Goal: Book appointment/travel/reservation

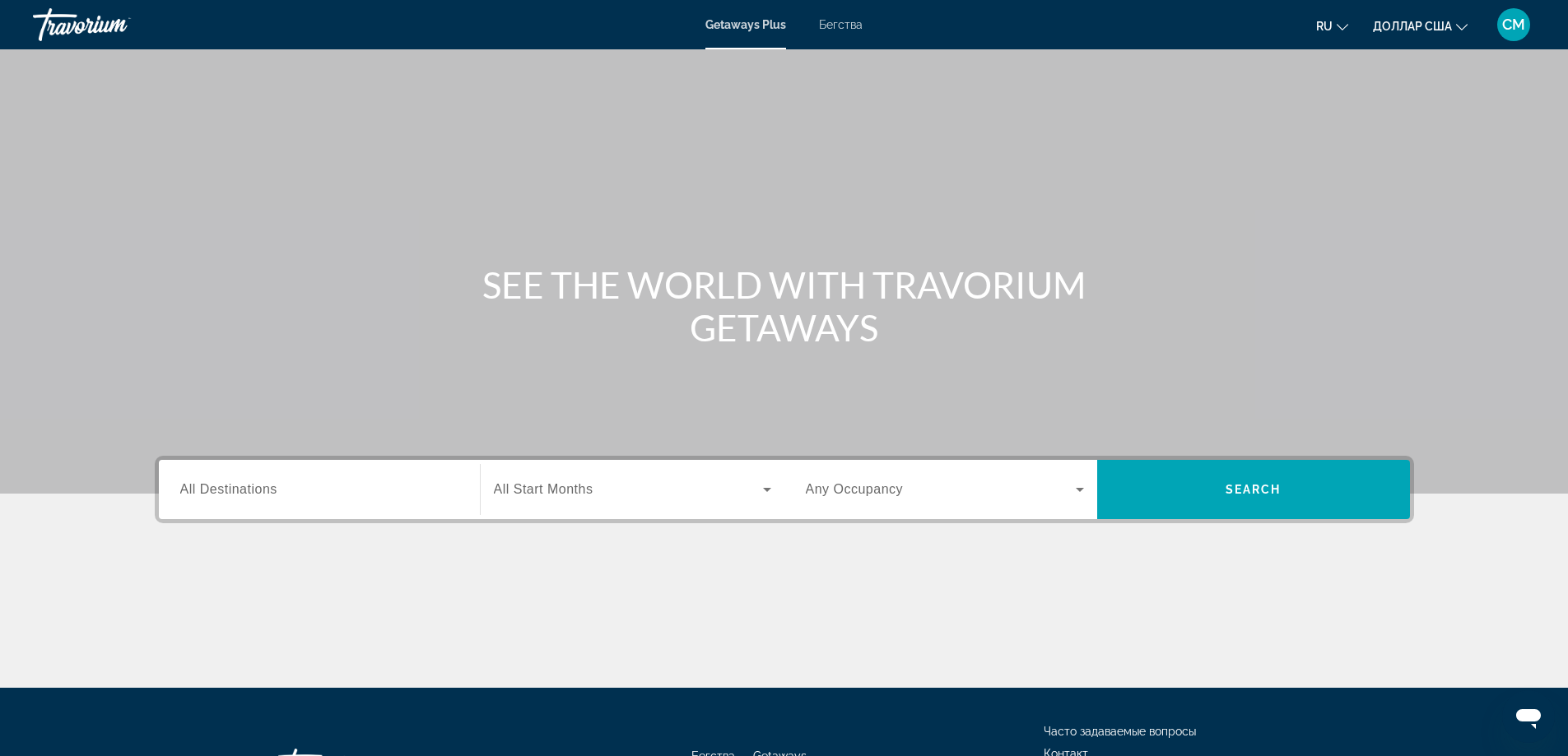
click at [248, 494] on span "All Destinations" at bounding box center [228, 490] width 97 height 14
click at [248, 494] on input "Destination All Destinations" at bounding box center [319, 491] width 278 height 20
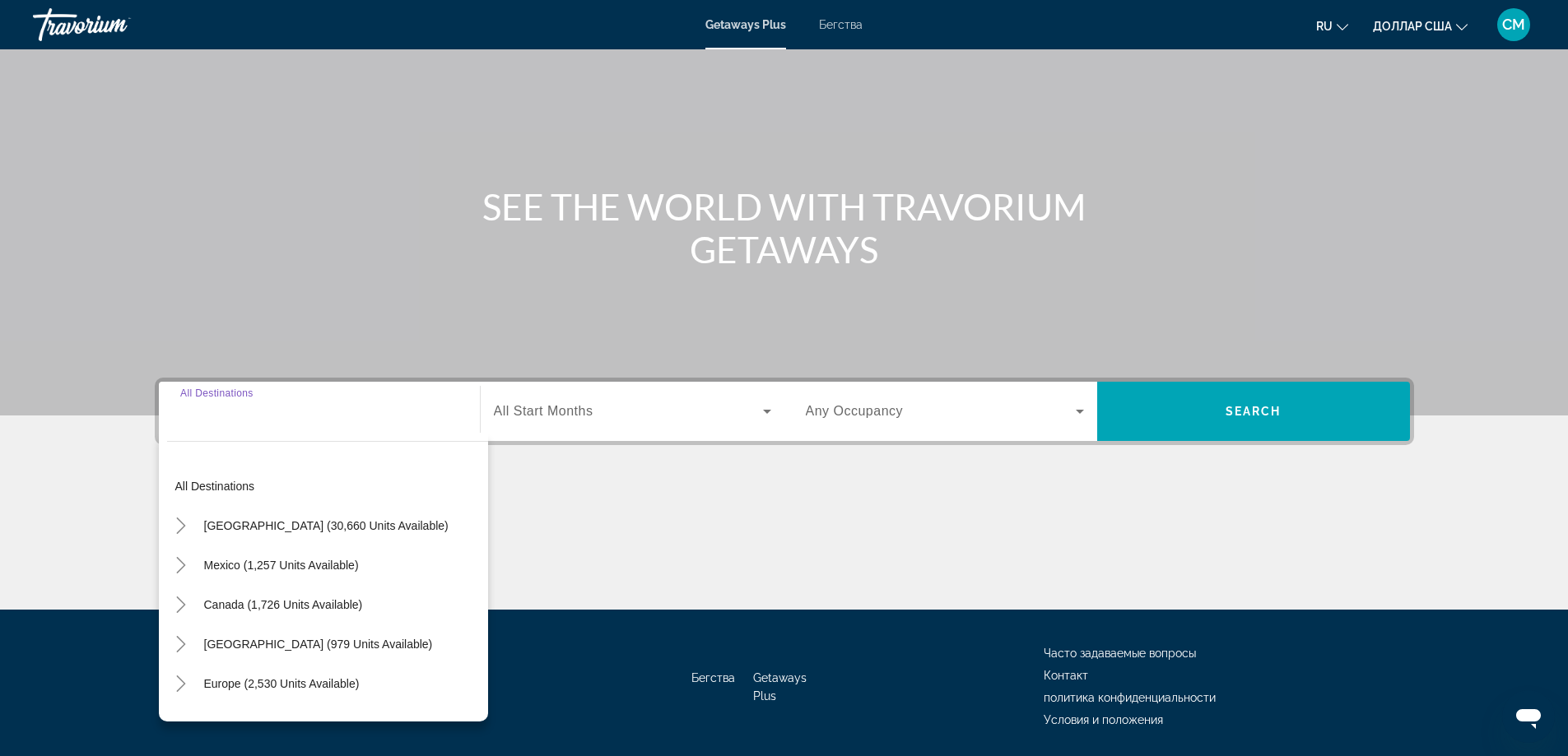
scroll to position [134, 0]
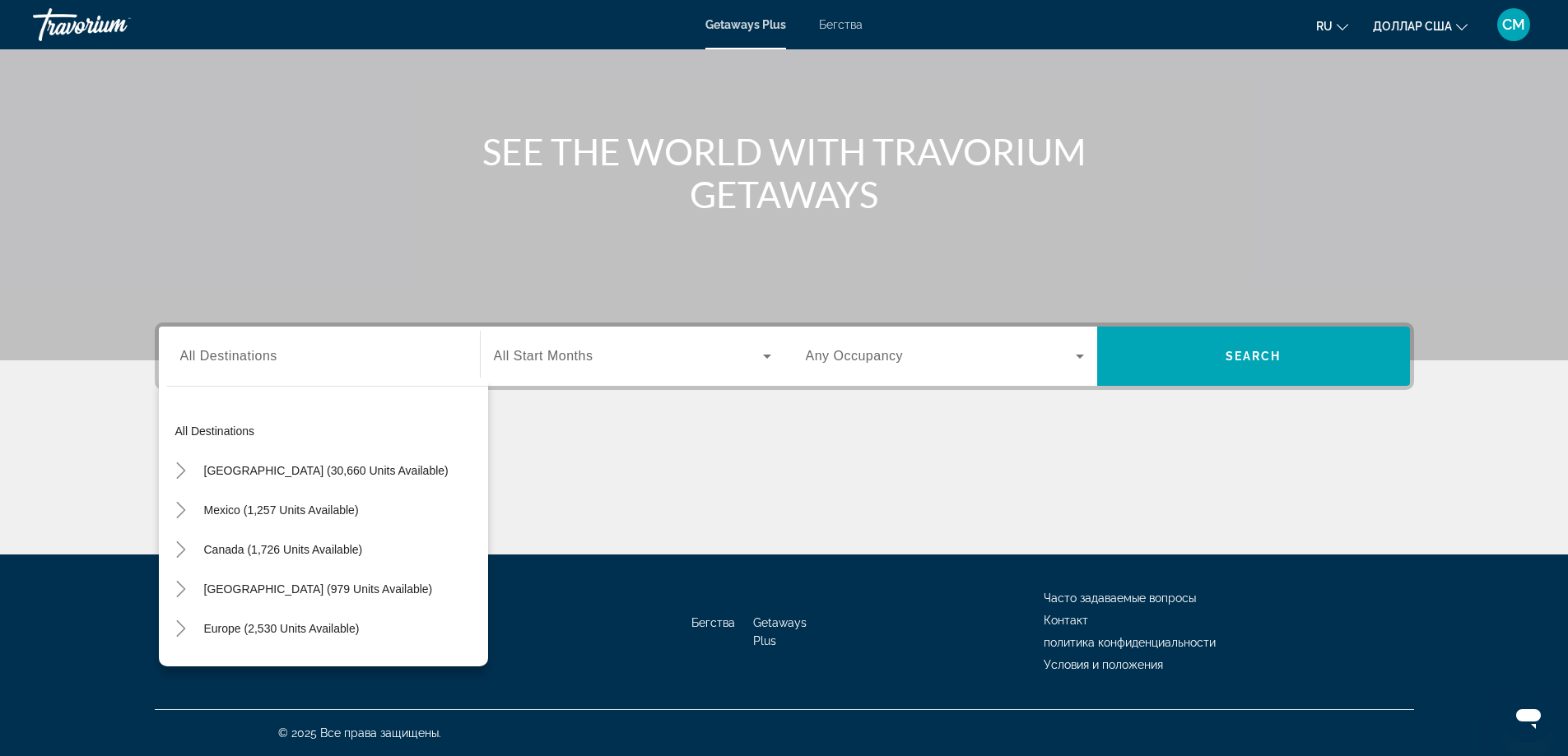
click at [218, 372] on div "Виджет поиска" at bounding box center [319, 356] width 278 height 47
click at [211, 347] on input "Destination All Destinations" at bounding box center [319, 357] width 278 height 20
click at [211, 380] on div "All destinations [GEOGRAPHIC_DATA] (30,660 units available) [GEOGRAPHIC_DATA] (…" at bounding box center [323, 522] width 329 height 289
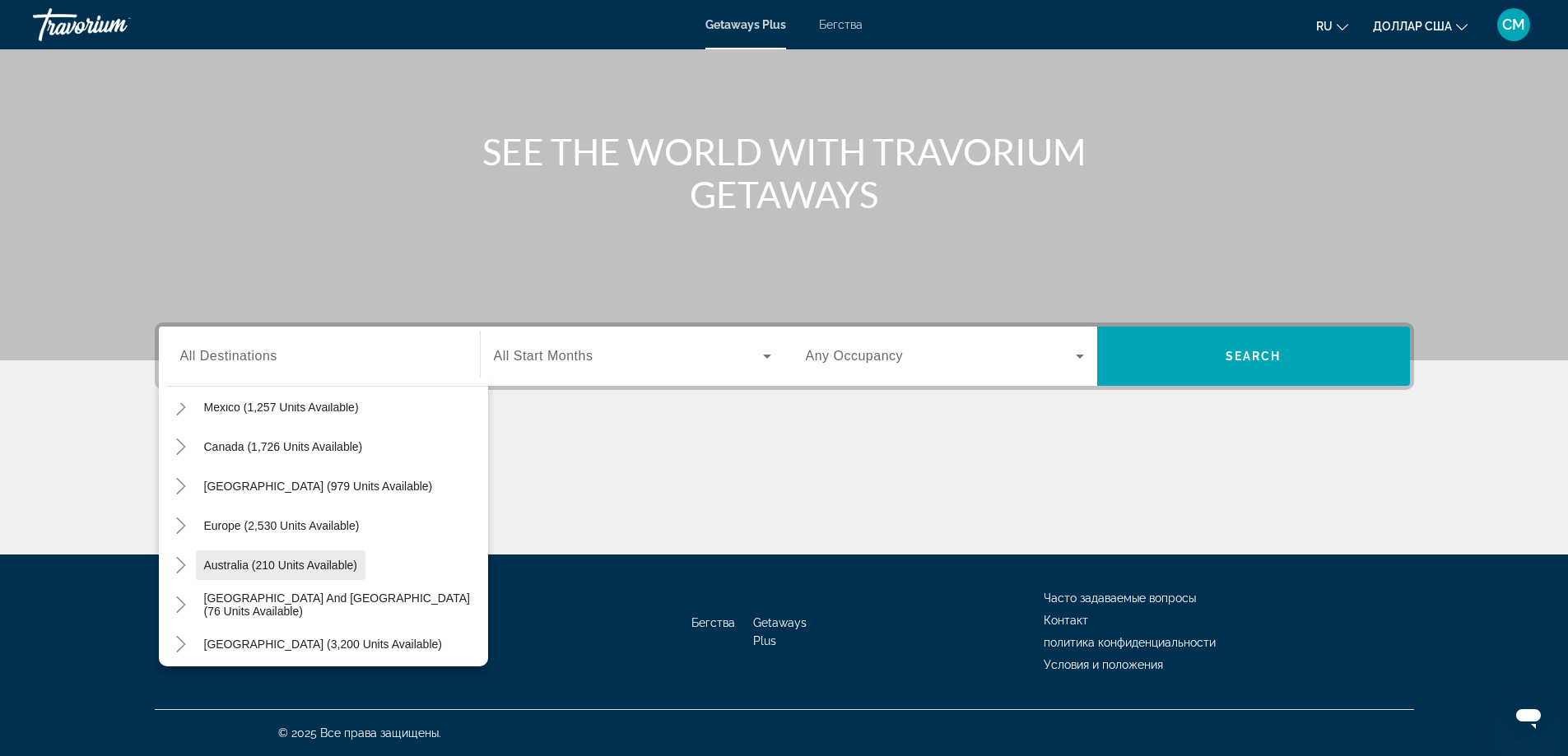
scroll to position [102, 0]
click at [298, 512] on span "Виджет поиска" at bounding box center [281, 526] width 172 height 39
type input "**********"
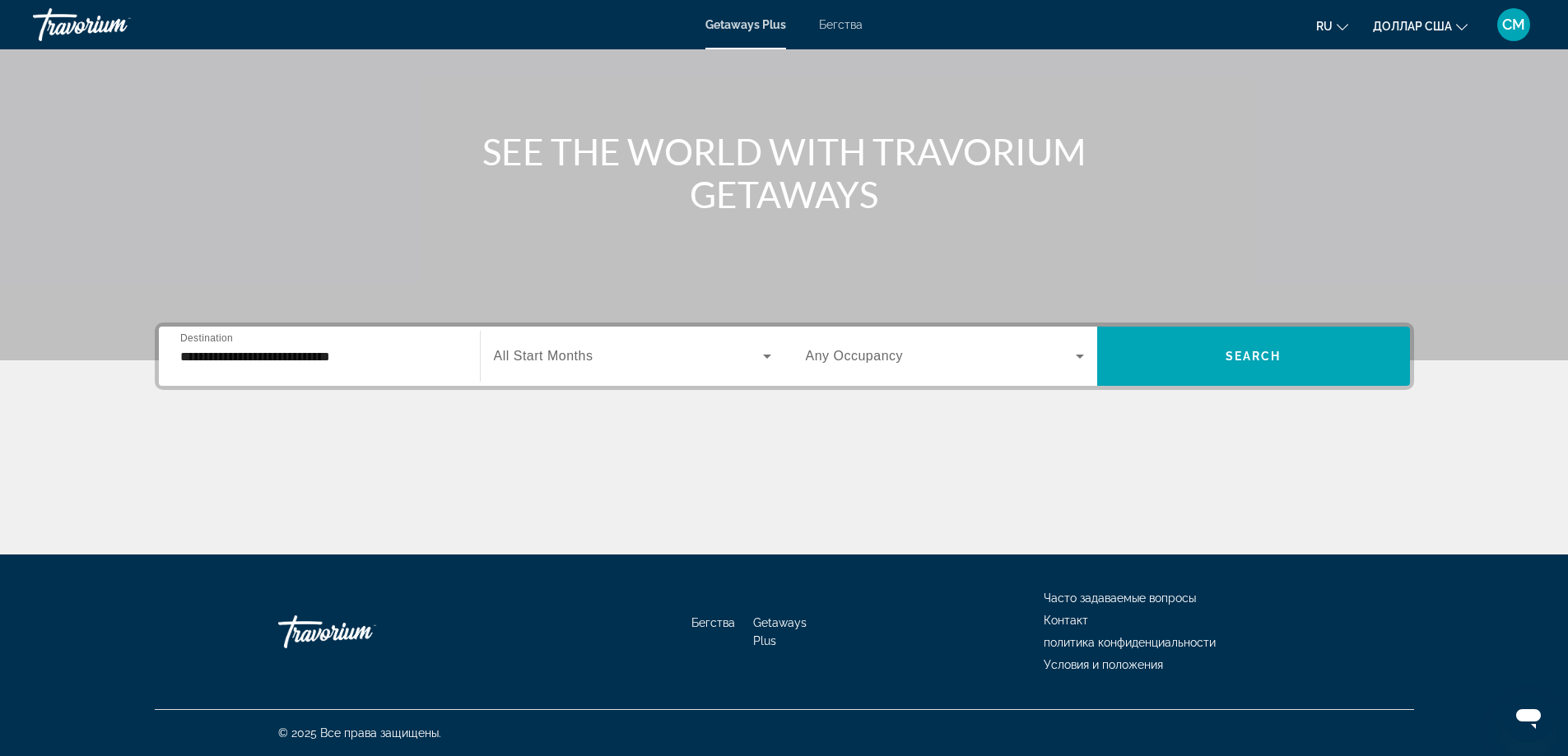
click at [548, 362] on span "All Start Months" at bounding box center [544, 356] width 100 height 14
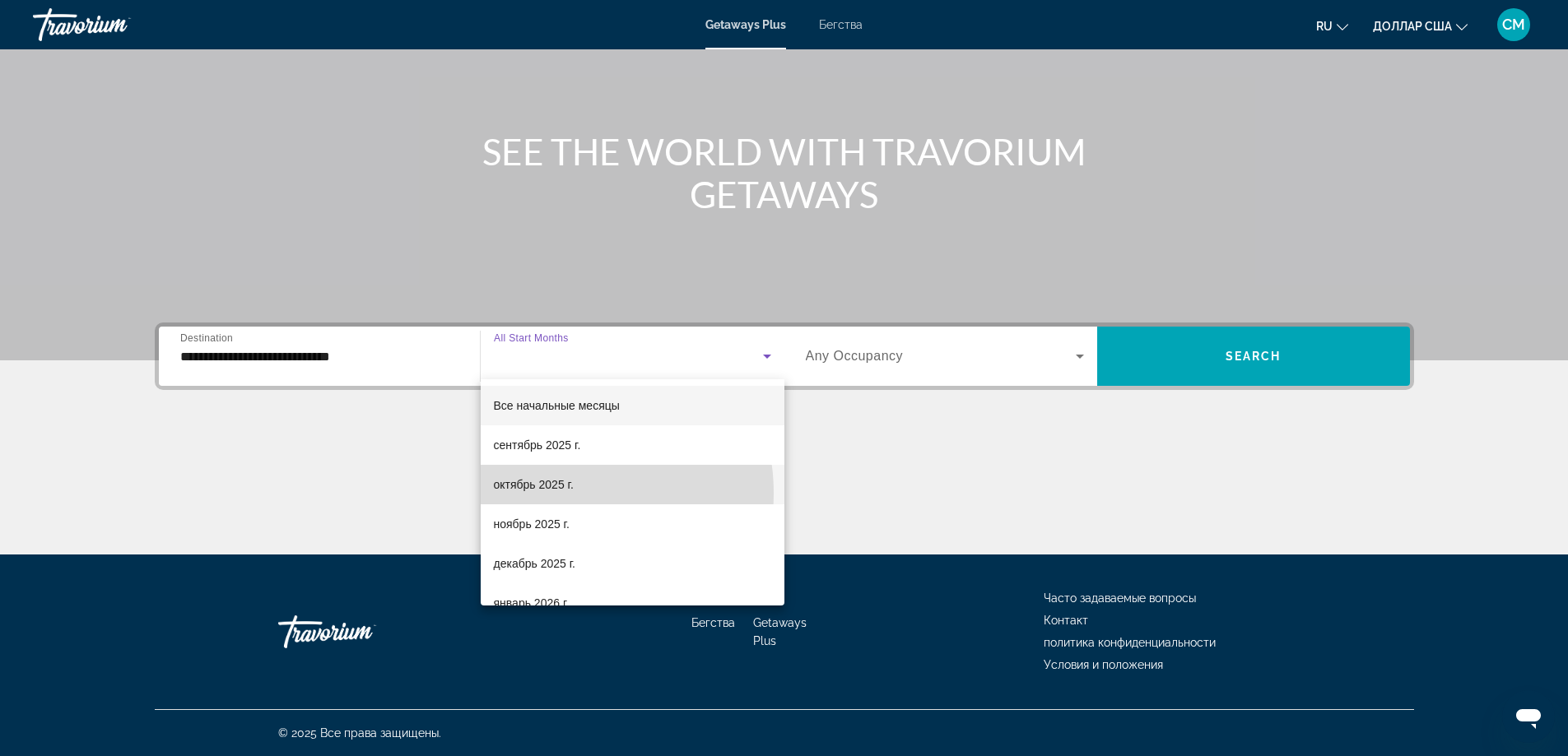
click at [548, 494] on span "октябрь 2025 г." at bounding box center [534, 484] width 80 height 20
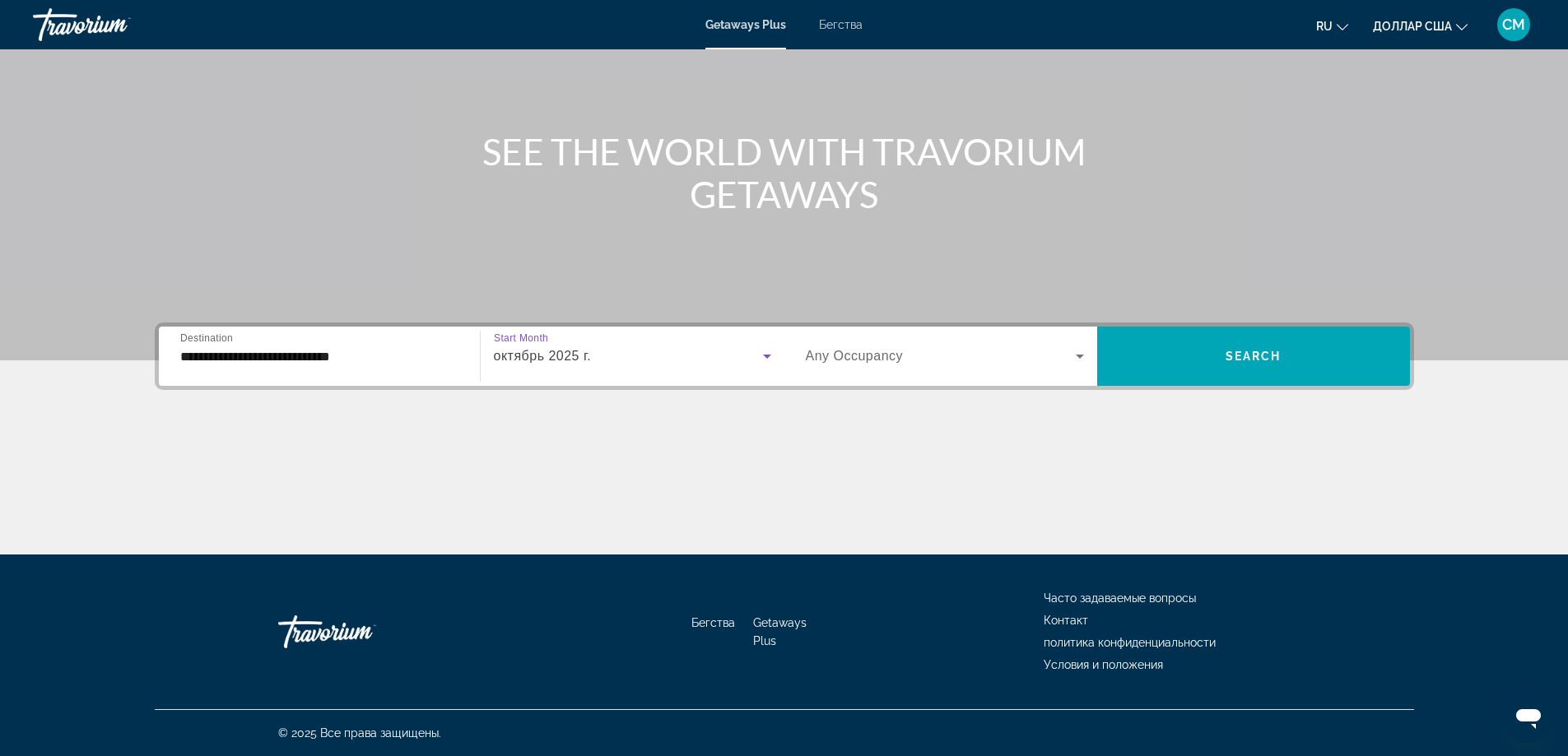
click at [900, 361] on span "Any Occupancy" at bounding box center [855, 356] width 98 height 14
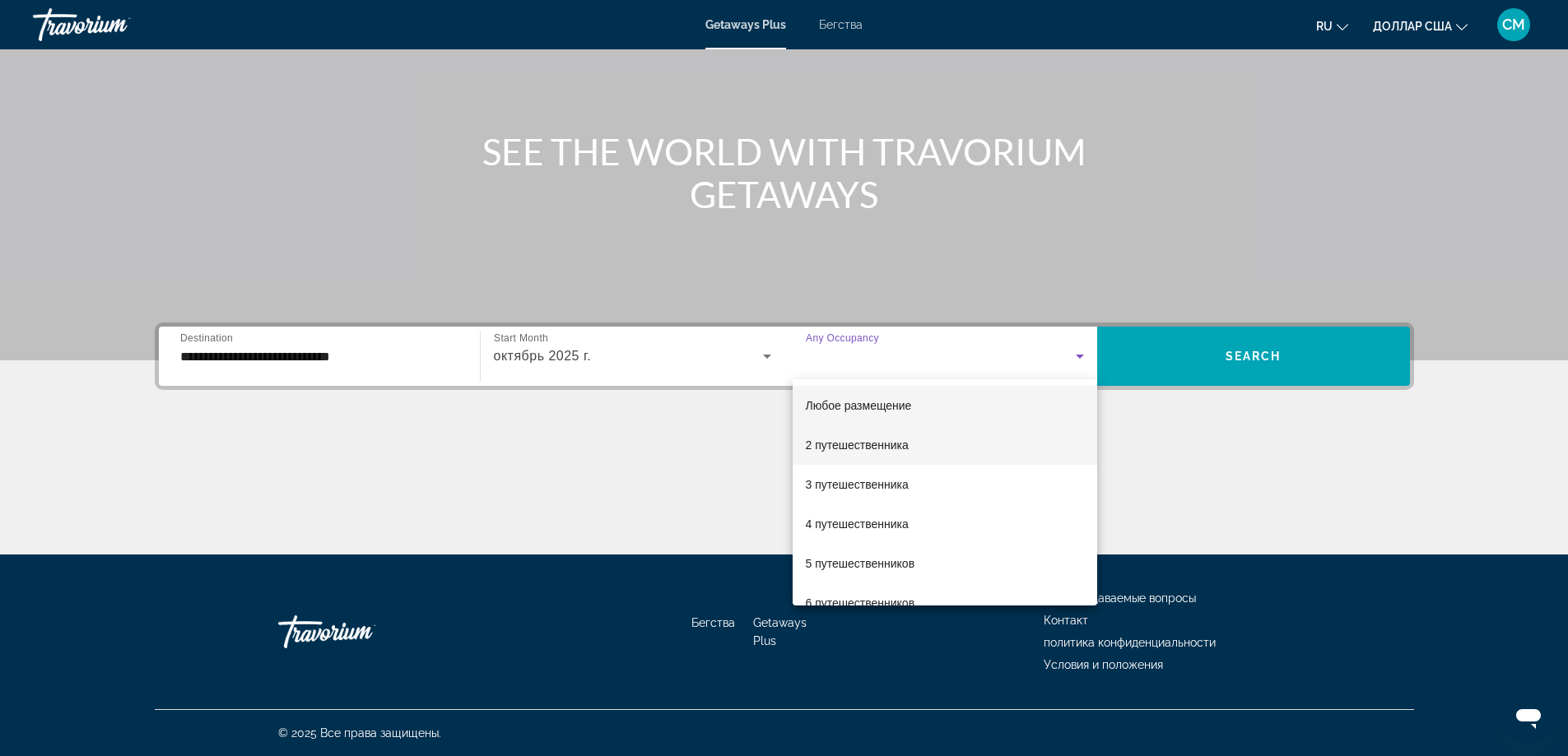
click at [873, 437] on span "2 путешественника" at bounding box center [857, 445] width 103 height 20
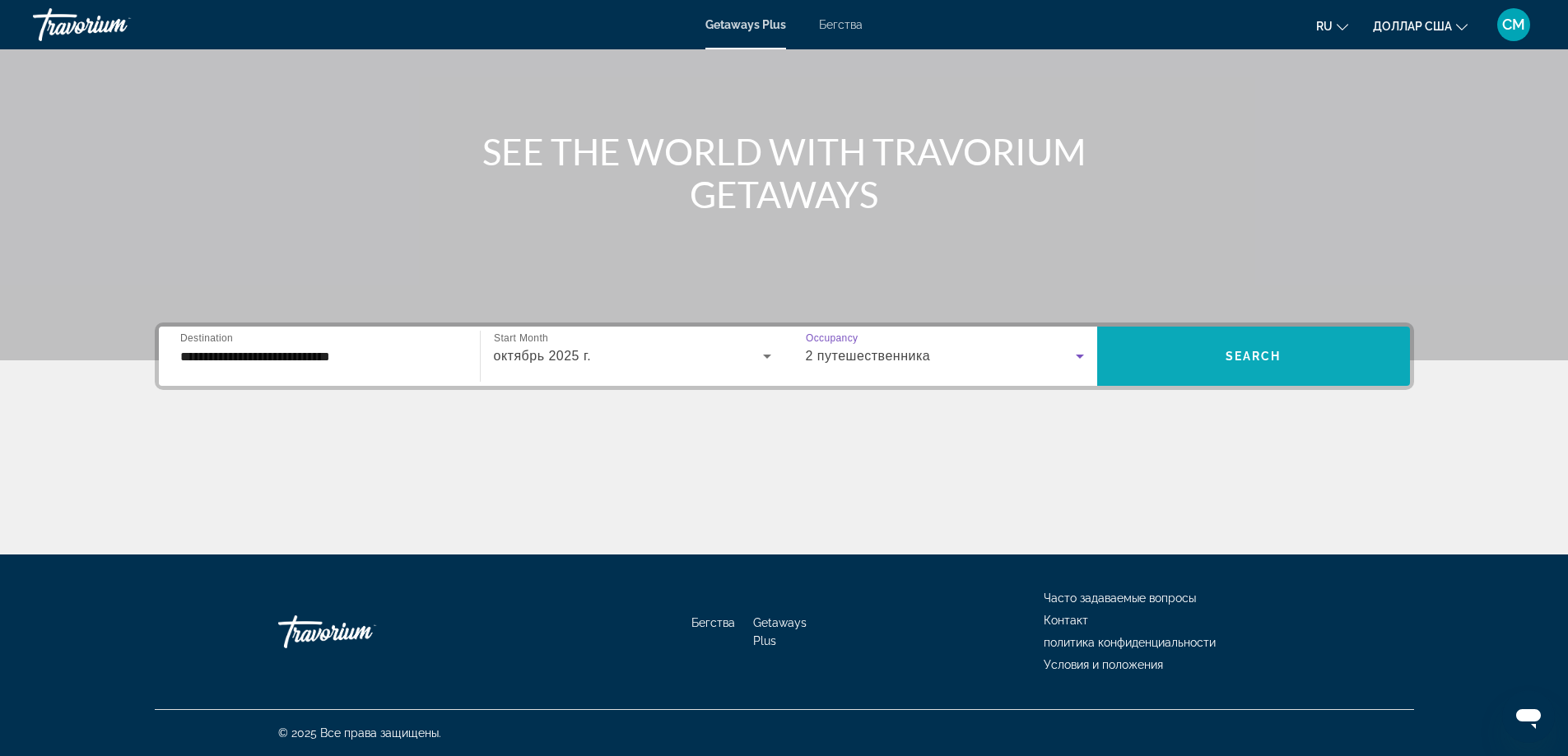
click at [1216, 362] on span "Виджет поиска" at bounding box center [1253, 356] width 313 height 39
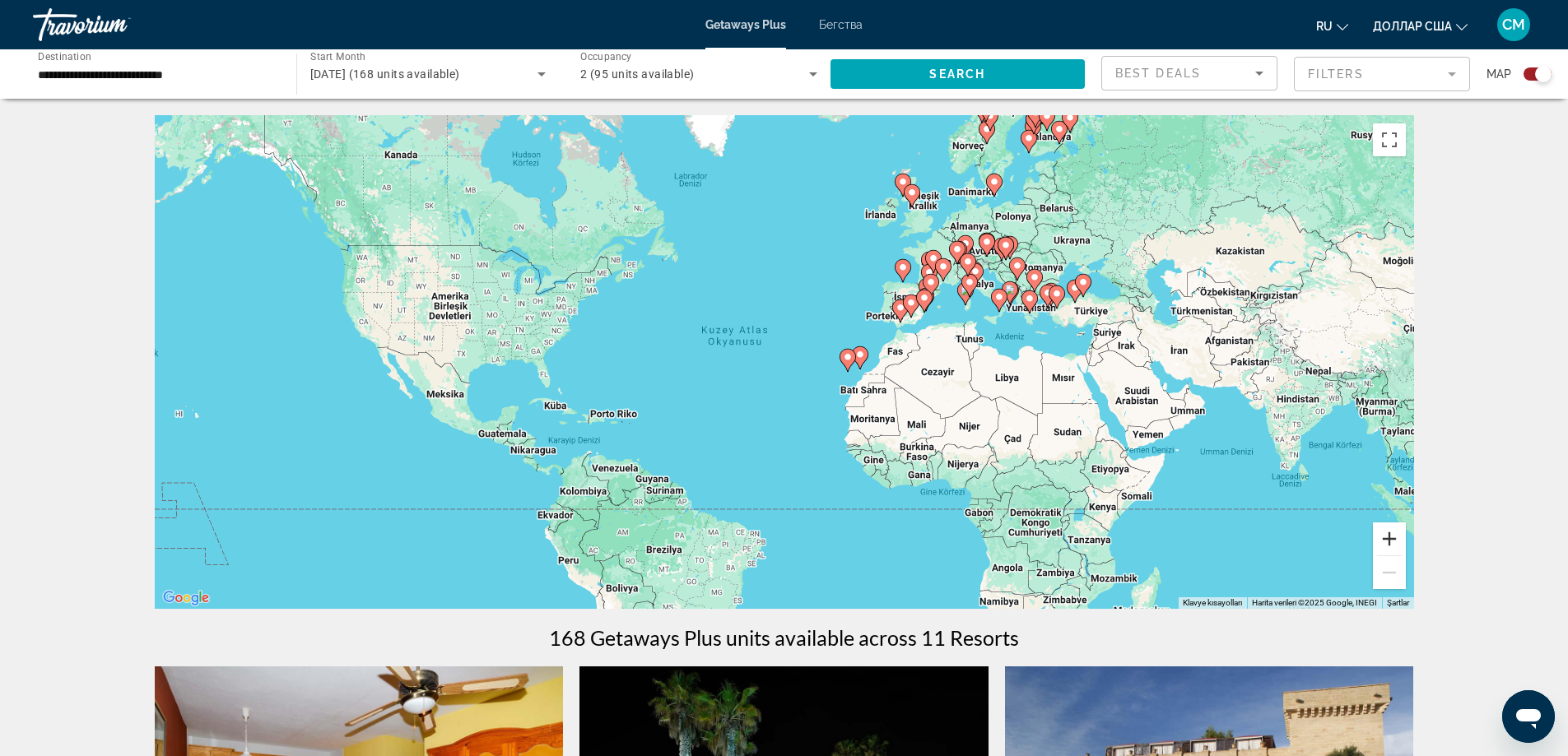
click at [1395, 549] on button "Büyüt" at bounding box center [1389, 539] width 33 height 33
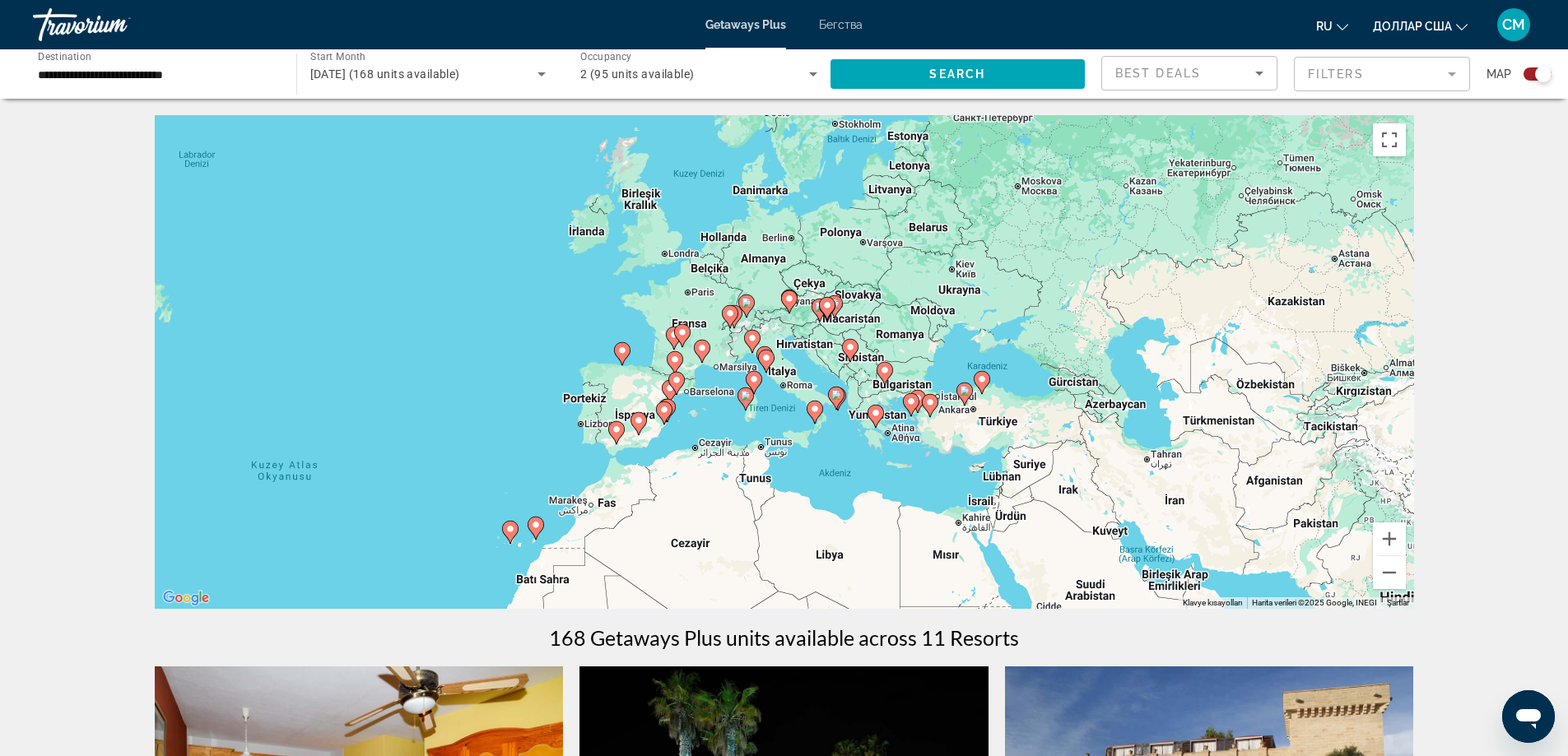
drag, startPoint x: 1282, startPoint y: 365, endPoint x: 887, endPoint y: 527, distance: 426.9
click at [887, 527] on div "Klavyeyle sürüklemeyi etkinleştirmek için Alt + Enter tuşlarına basın. Klavyeyl…" at bounding box center [784, 362] width 1259 height 494
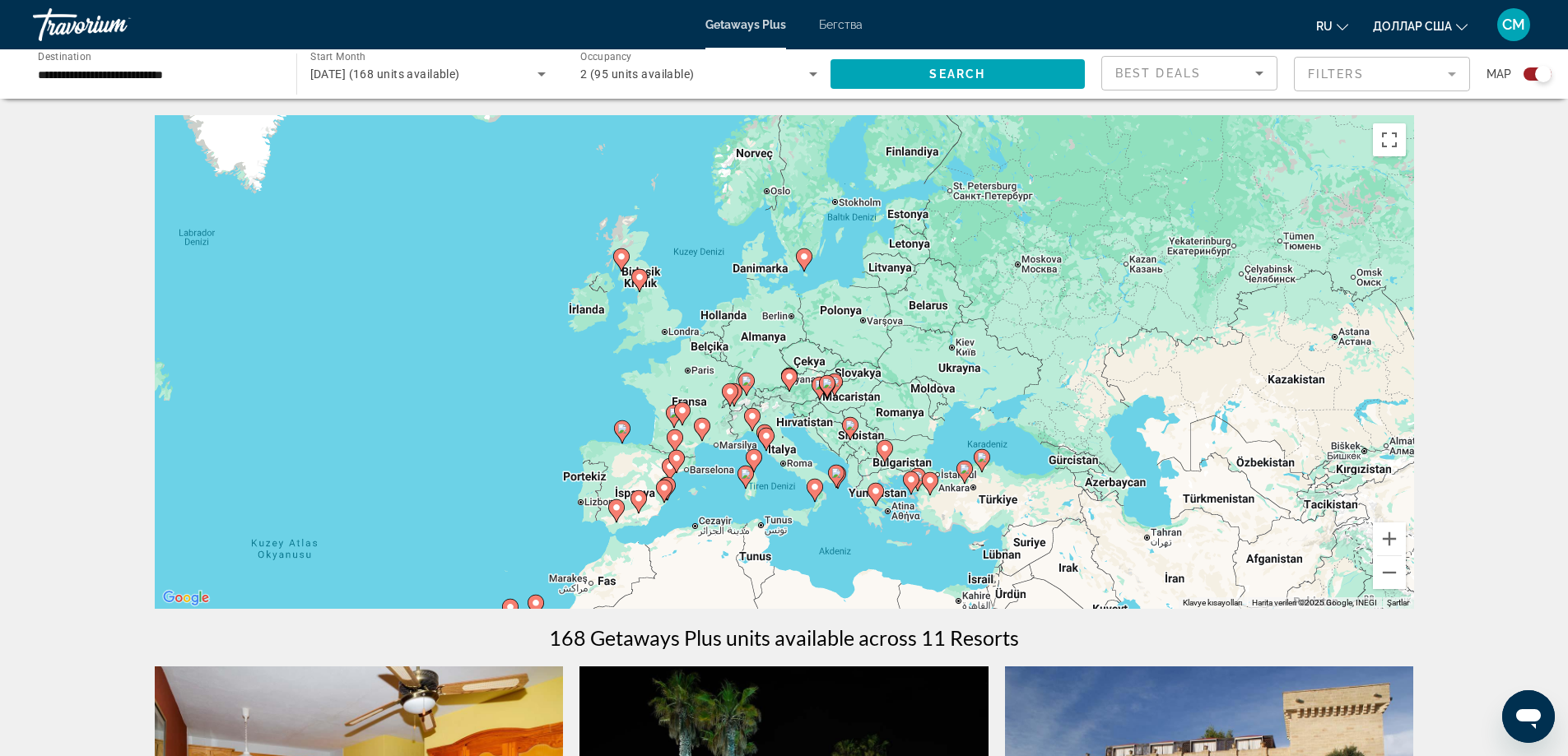
drag, startPoint x: 846, startPoint y: 253, endPoint x: 847, endPoint y: 333, distance: 80.0
click at [847, 333] on div "Klavyeyle sürüklemeyi etkinleştirmek için Alt + Enter tuşlarına basın. Klavyeyl…" at bounding box center [784, 362] width 1259 height 494
click at [1390, 541] on button "Büyüt" at bounding box center [1389, 539] width 33 height 33
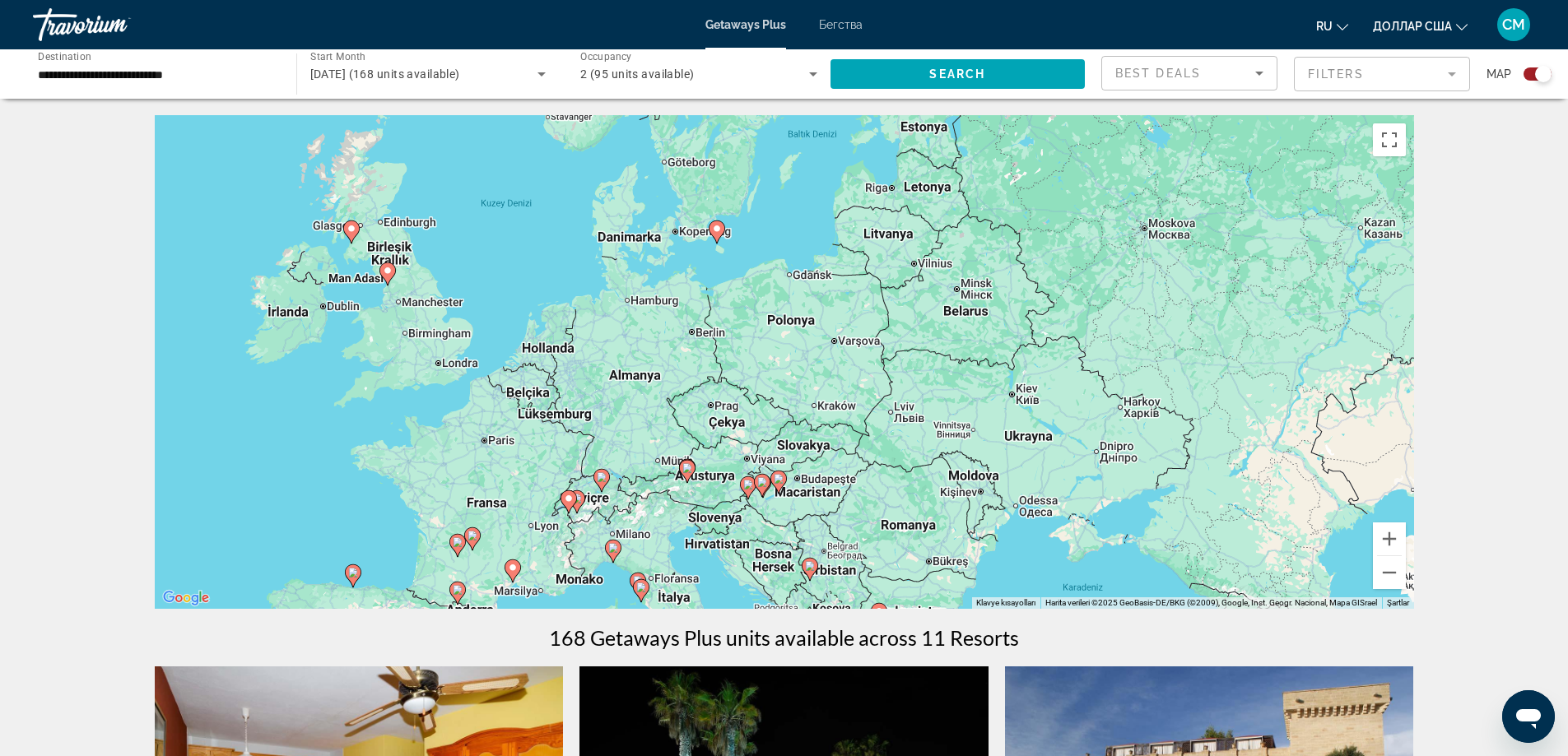
drag, startPoint x: 1190, startPoint y: 314, endPoint x: 1081, endPoint y: 376, distance: 125.4
click at [1081, 376] on div "Klavyeyle sürüklemeyi etkinleştirmek için Alt + Enter tuşlarına basın. Klavyeyl…" at bounding box center [784, 362] width 1259 height 494
click at [782, 495] on div "Klavyeyle sürüklemeyi etkinleştirmek için Alt + Enter tuşlarına basın. Klavyeyl…" at bounding box center [784, 362] width 1259 height 494
click at [780, 485] on icon "Основное содержание" at bounding box center [777, 483] width 15 height 21
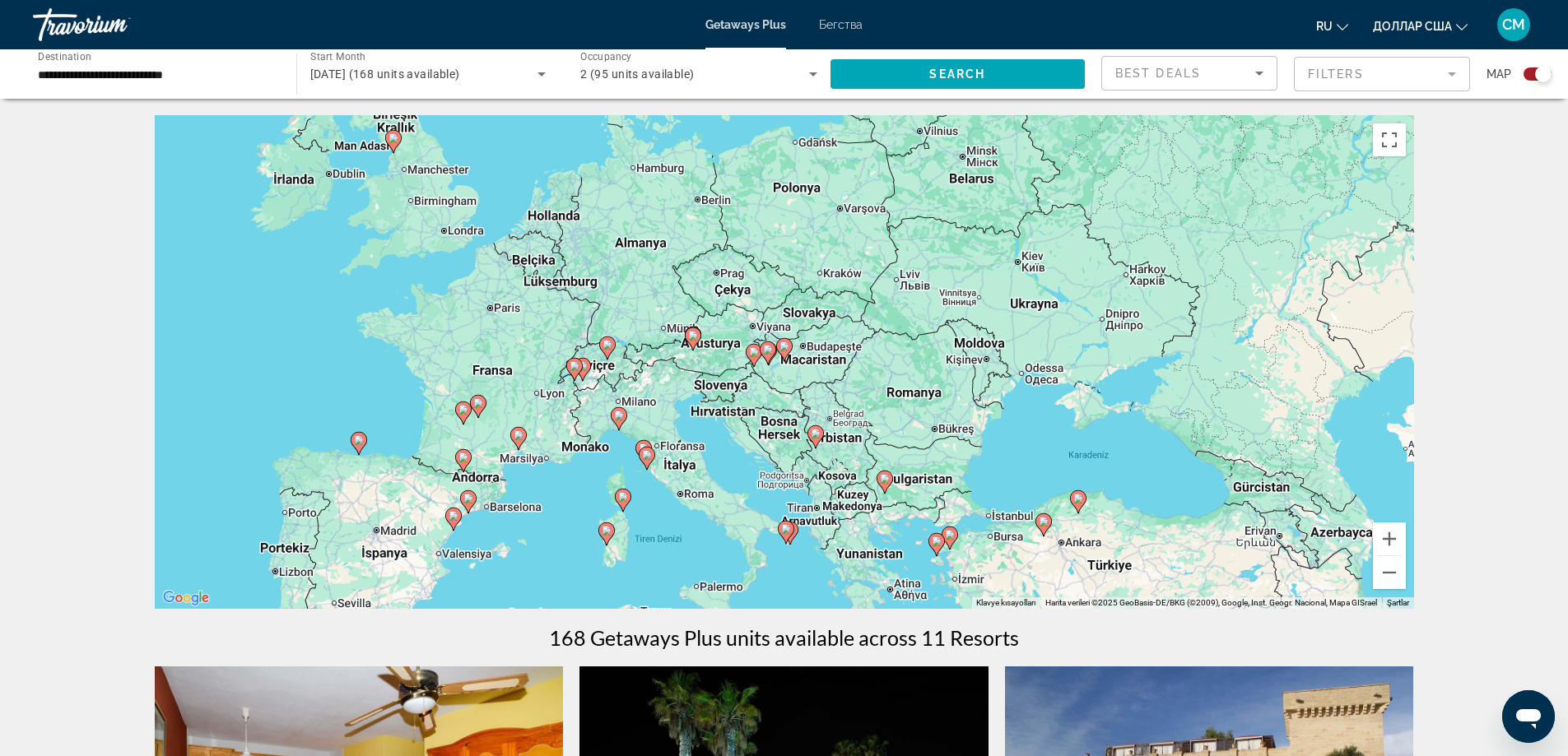
click at [788, 358] on gmp-advanced-marker "Основное содержание" at bounding box center [784, 350] width 16 height 25
type input "**********"
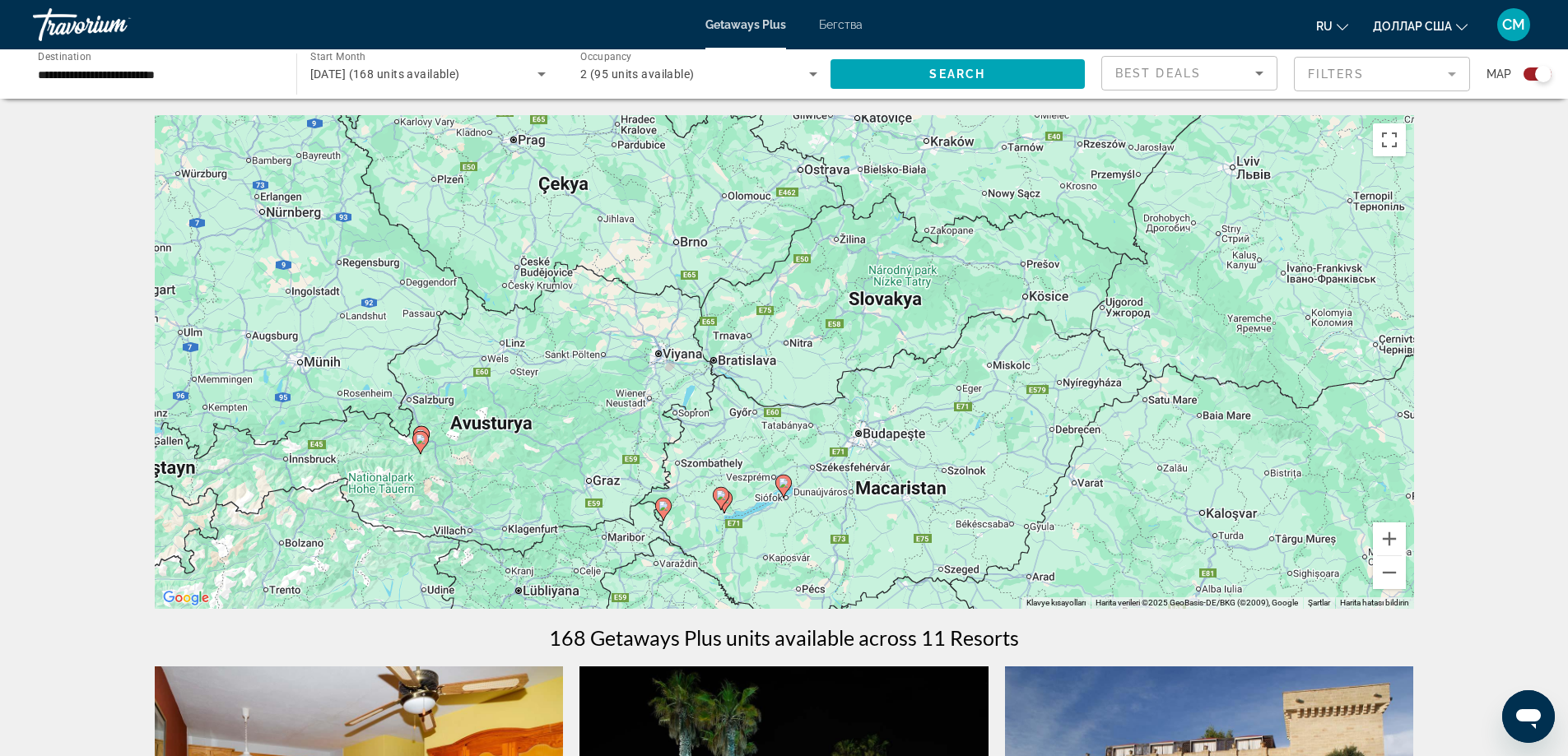
drag, startPoint x: 849, startPoint y: 329, endPoint x: 852, endPoint y: 481, distance: 152.0
click at [852, 481] on div "Klavyeyle sürüklemeyi etkinleştirmek için Alt + Enter tuşlarına basın. Klavyeyl…" at bounding box center [784, 362] width 1259 height 494
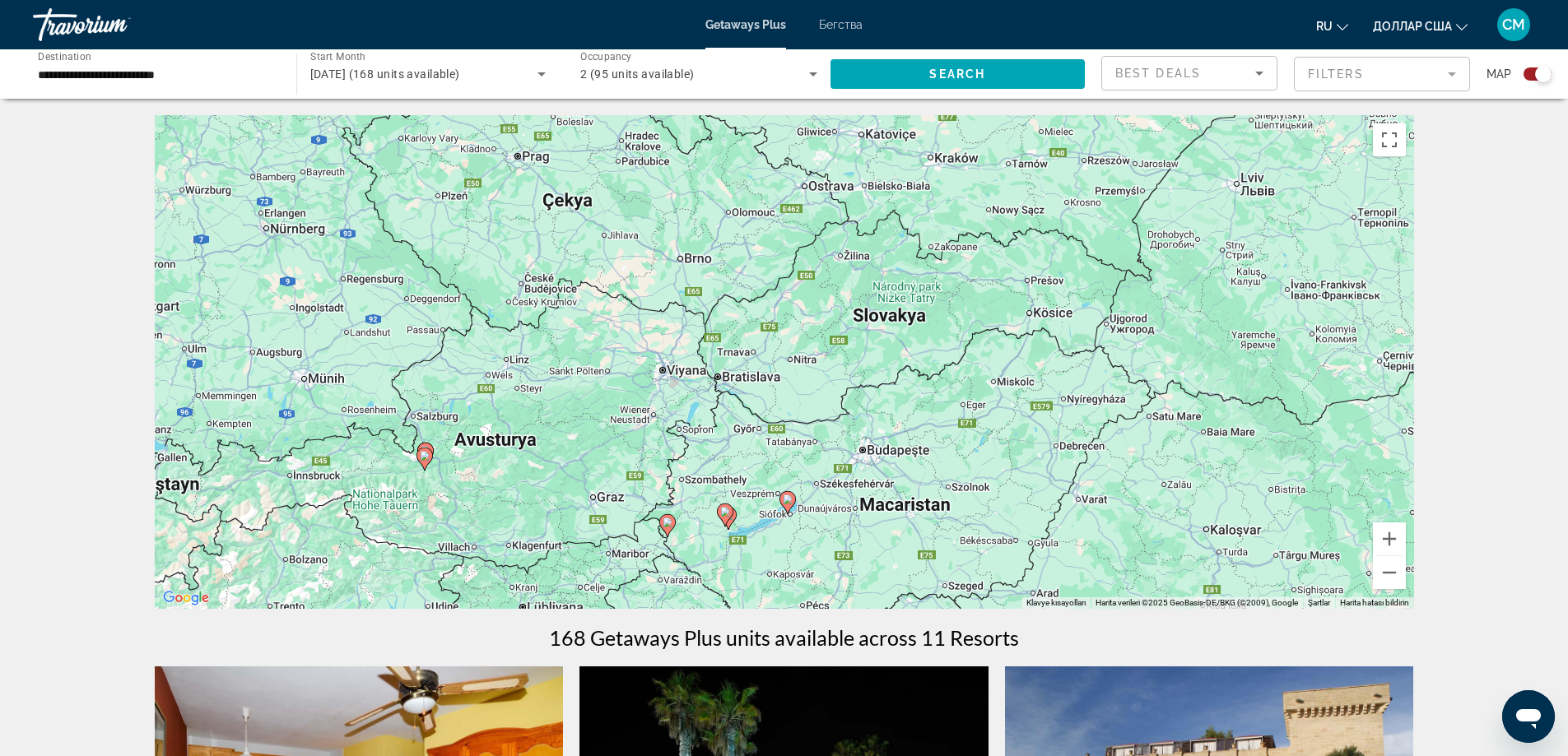
click at [734, 521] on icon "Основное содержание" at bounding box center [728, 518] width 16 height 23
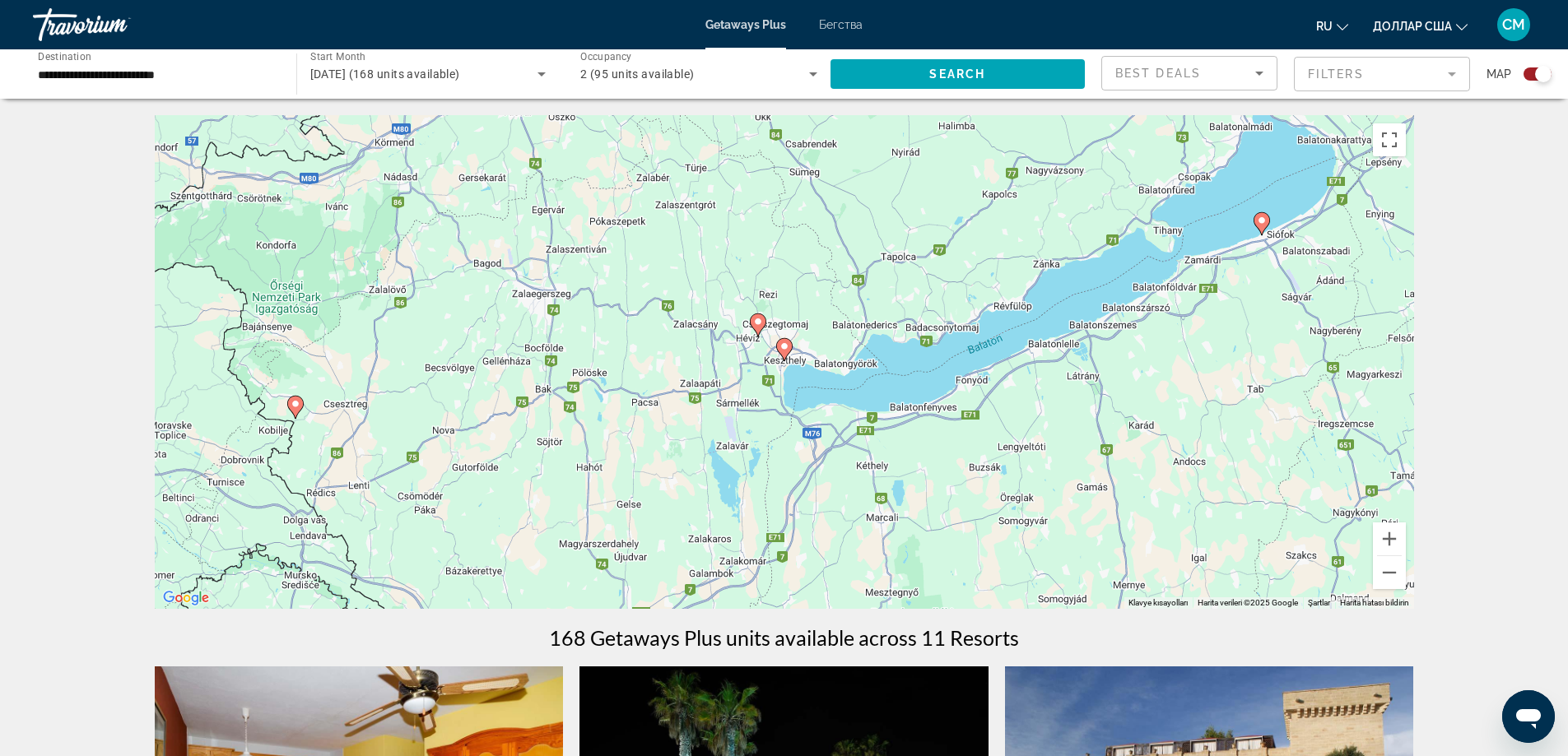
click at [793, 354] on div "Gezinmek için ok tuşlarına basın. Klavyeyle sürüklemeyi etkinleştirmek için Alt…" at bounding box center [784, 362] width 1259 height 494
click at [787, 352] on icon "Основное содержание" at bounding box center [784, 350] width 15 height 21
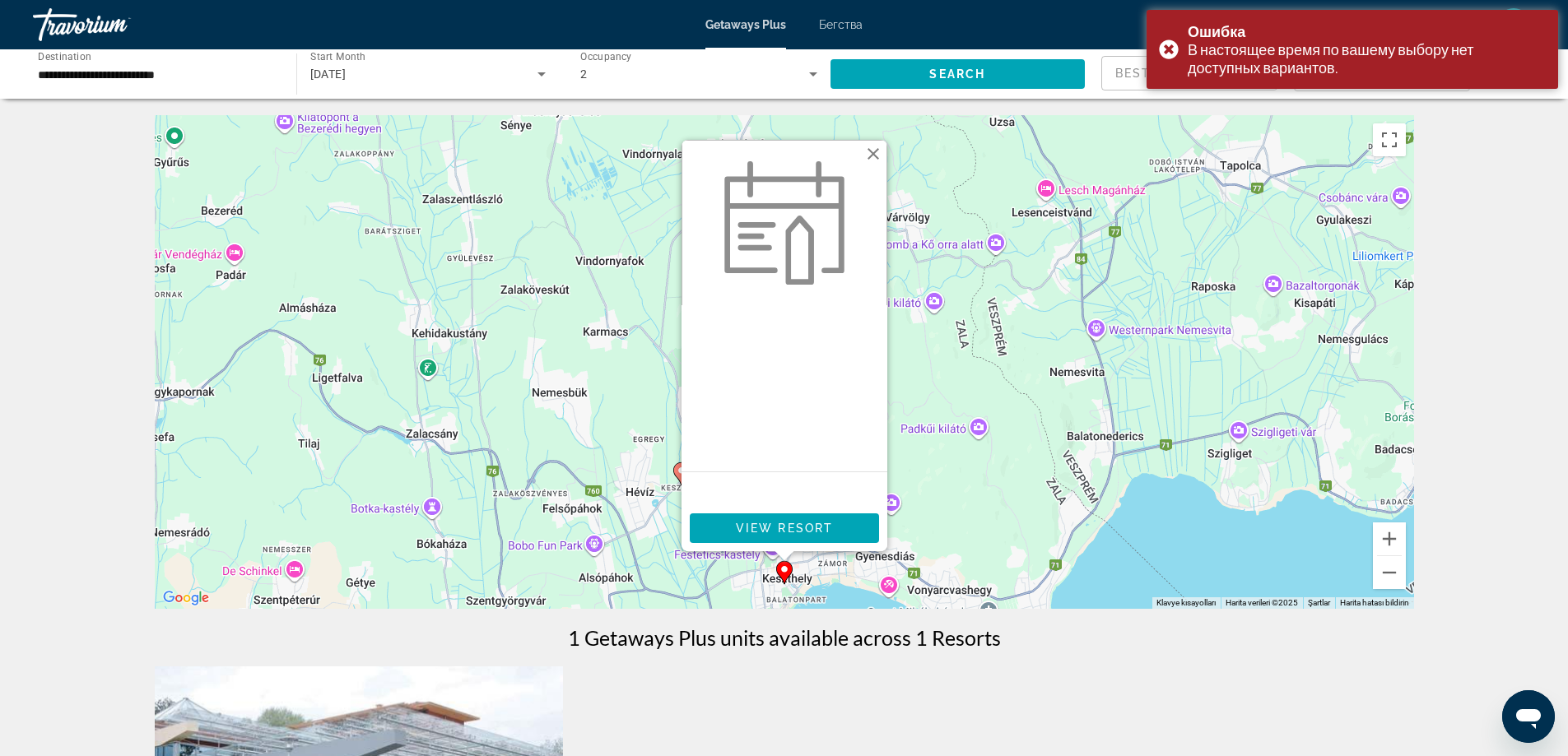
click at [872, 154] on button "Kapat" at bounding box center [873, 154] width 25 height 25
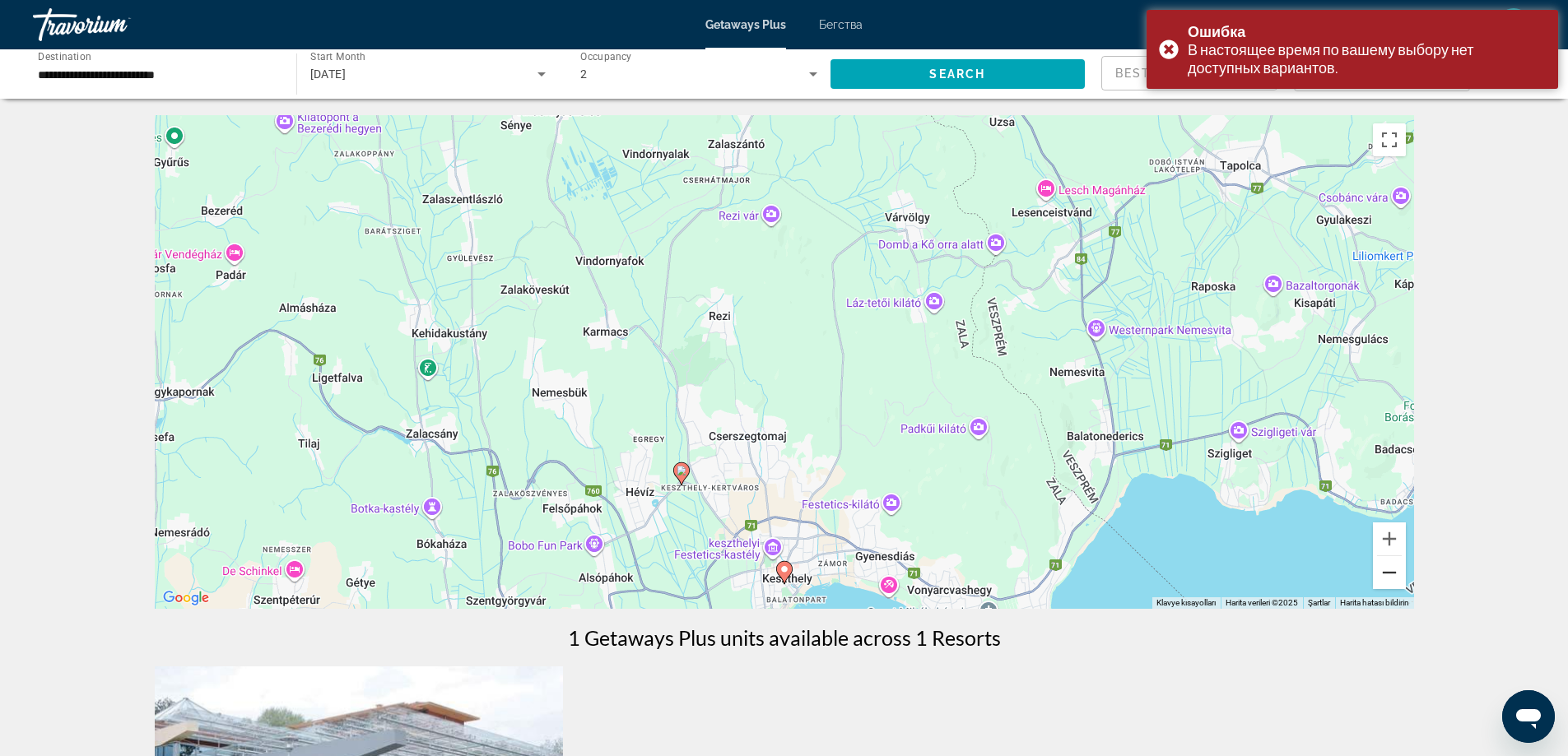
click at [1393, 571] on button "Küçült" at bounding box center [1389, 573] width 33 height 33
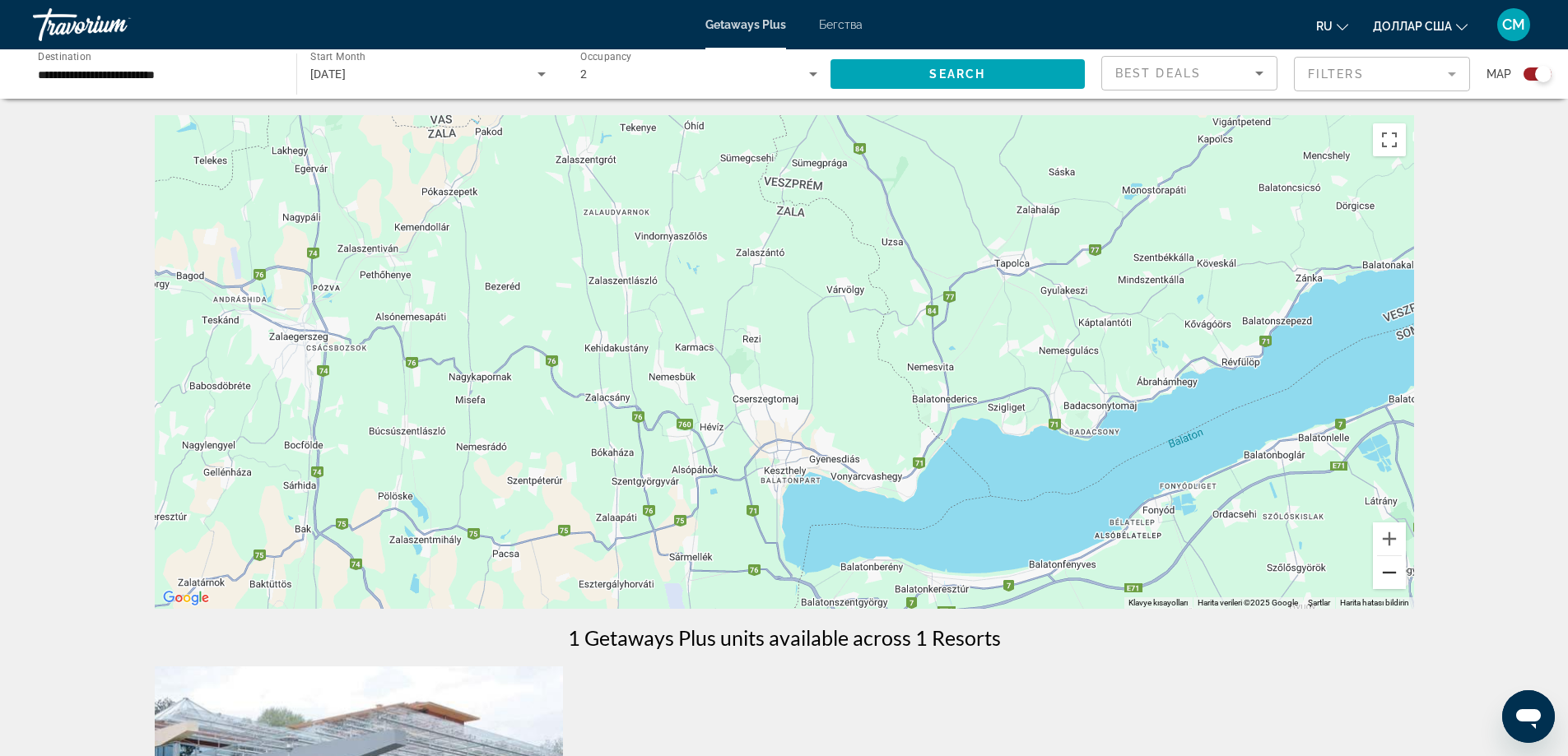
click at [1393, 572] on button "Küçült" at bounding box center [1389, 573] width 33 height 33
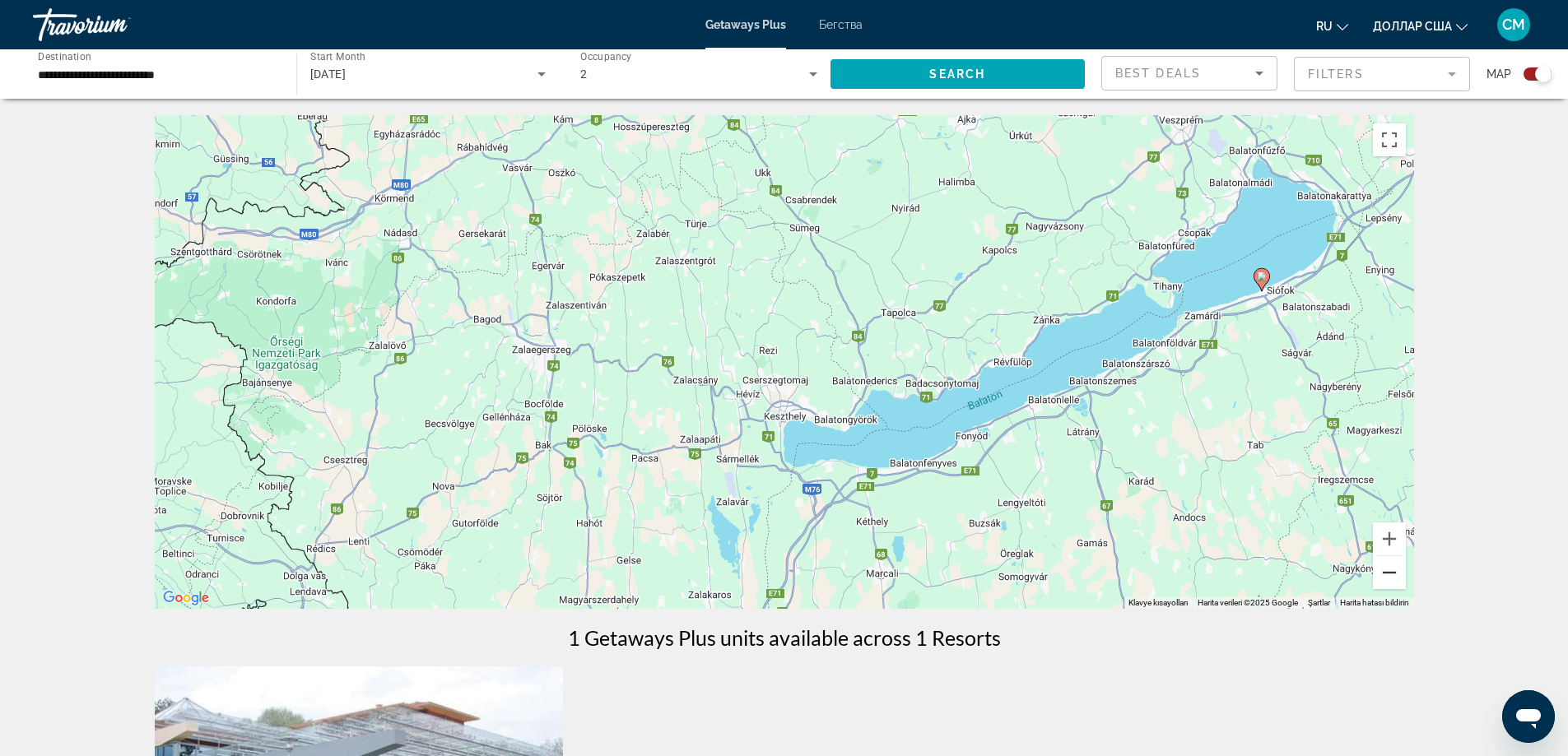
click at [1393, 572] on button "Küçült" at bounding box center [1389, 573] width 33 height 33
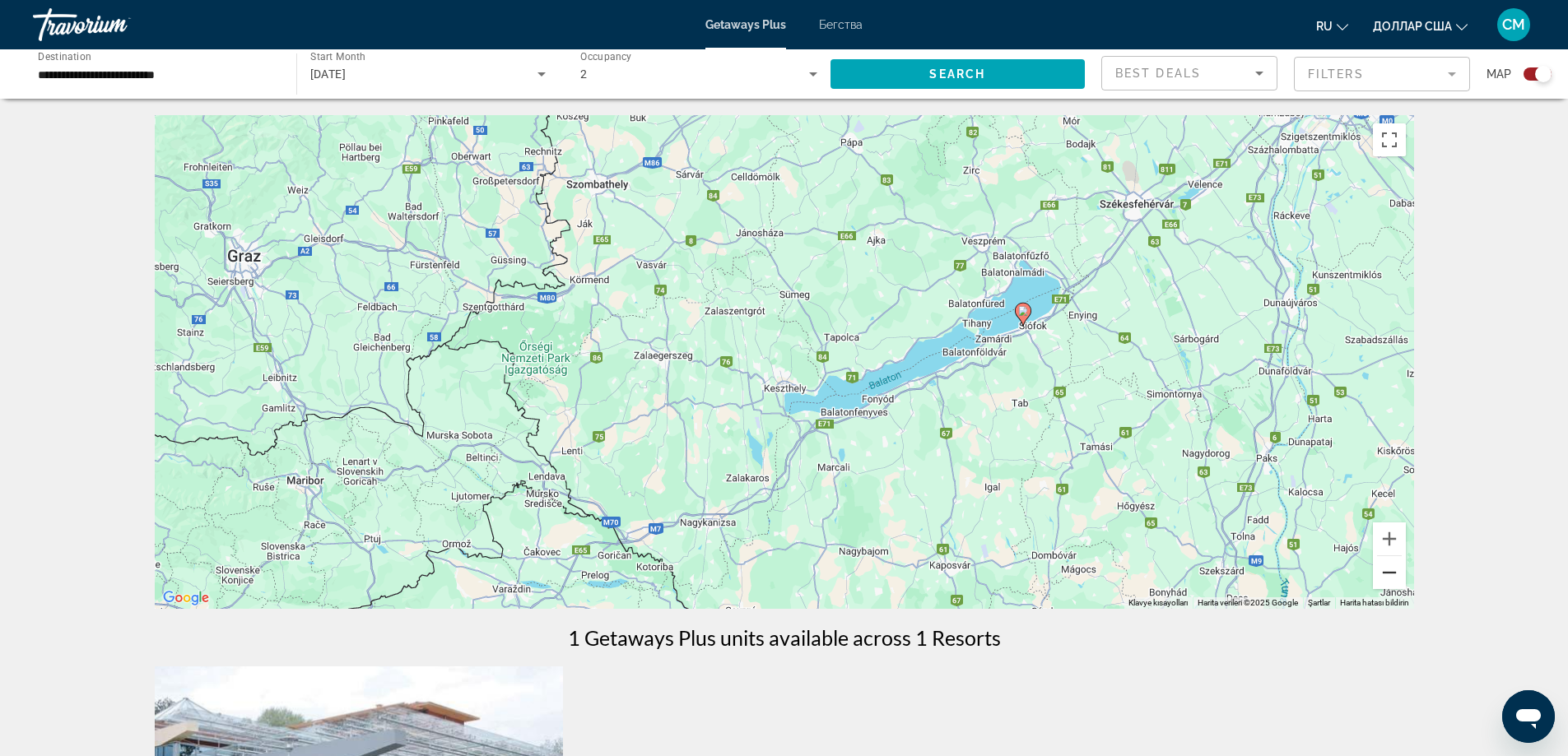
click at [1393, 572] on button "Küçült" at bounding box center [1389, 573] width 33 height 33
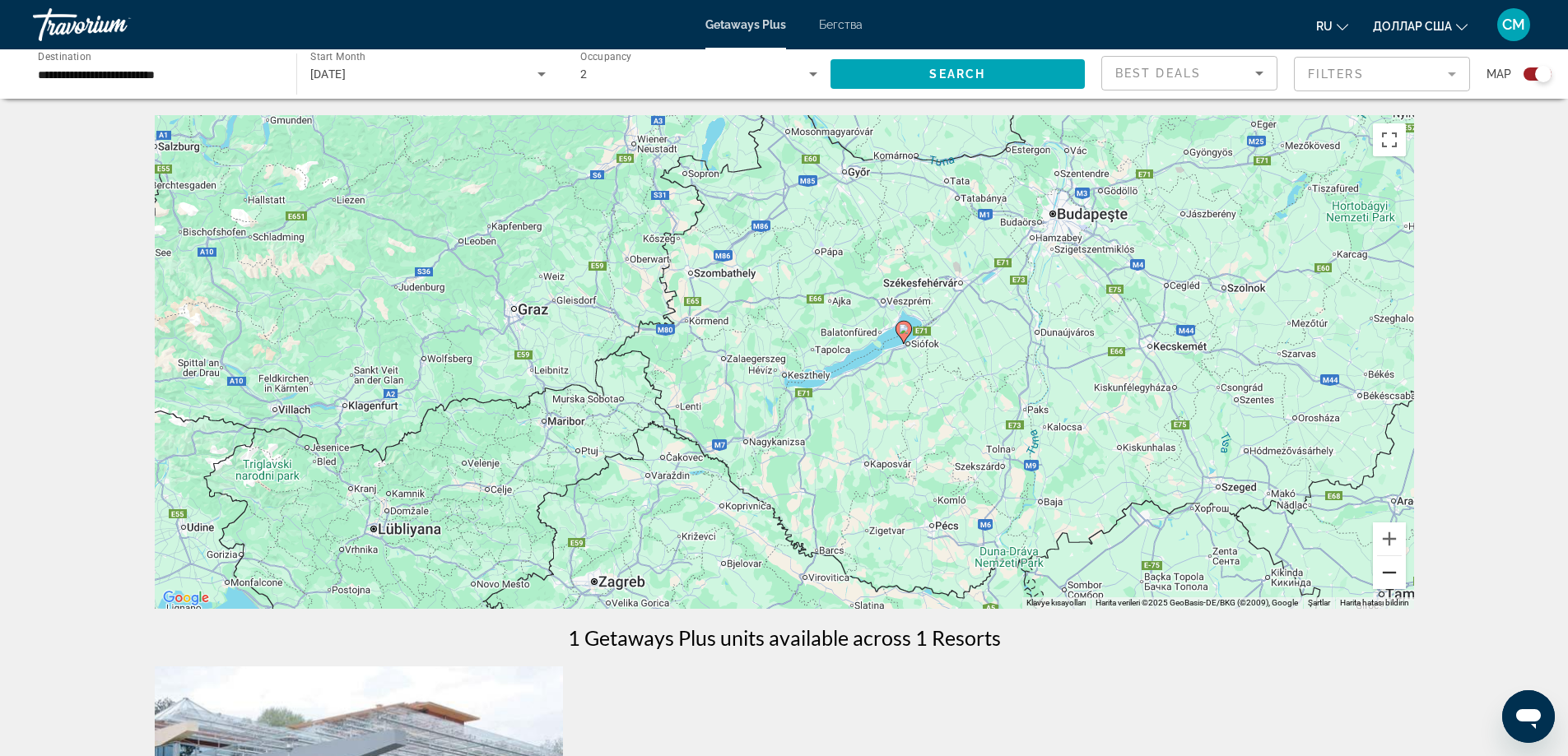
click at [1393, 572] on button "Küçült" at bounding box center [1389, 573] width 33 height 33
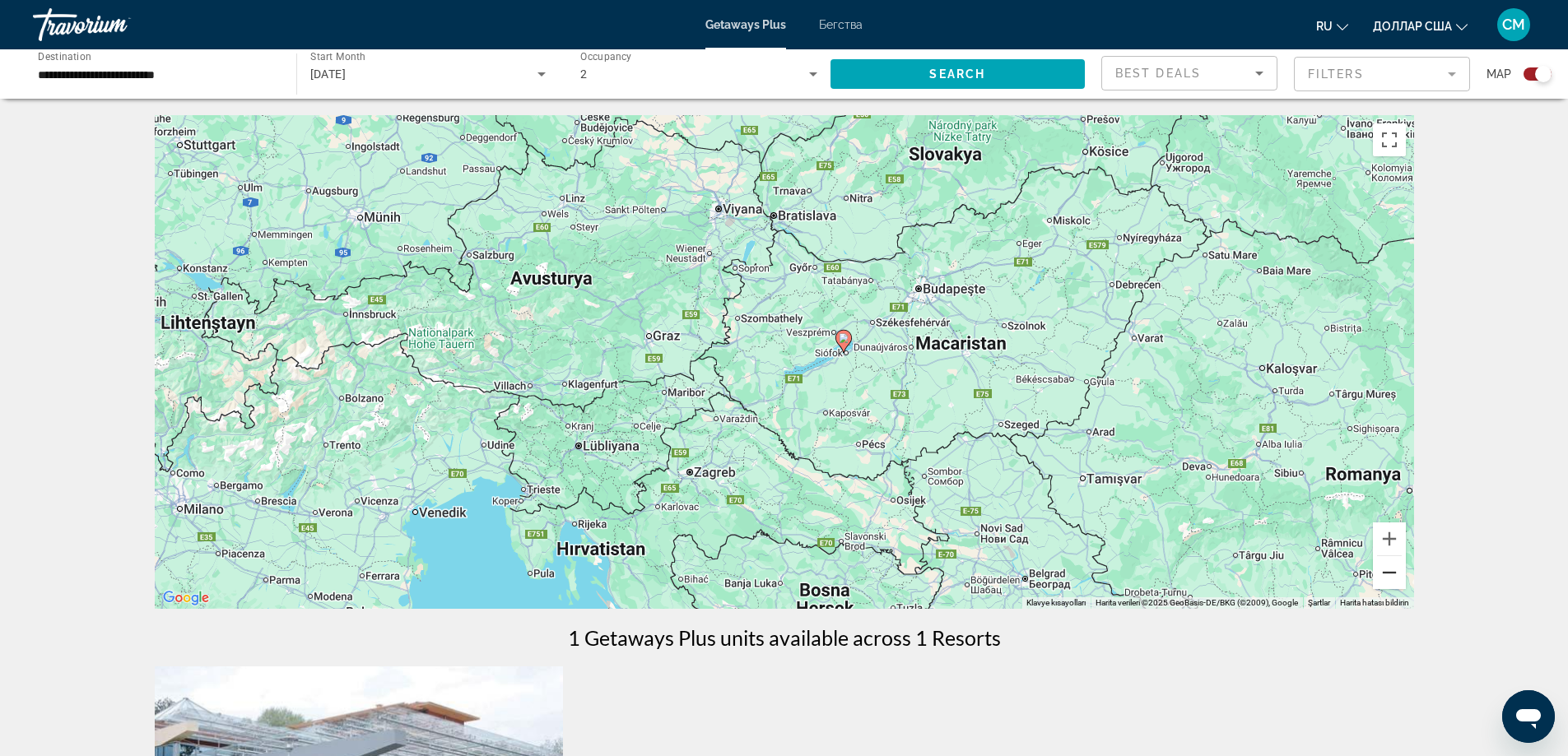
click at [1393, 572] on button "Küçült" at bounding box center [1389, 573] width 33 height 33
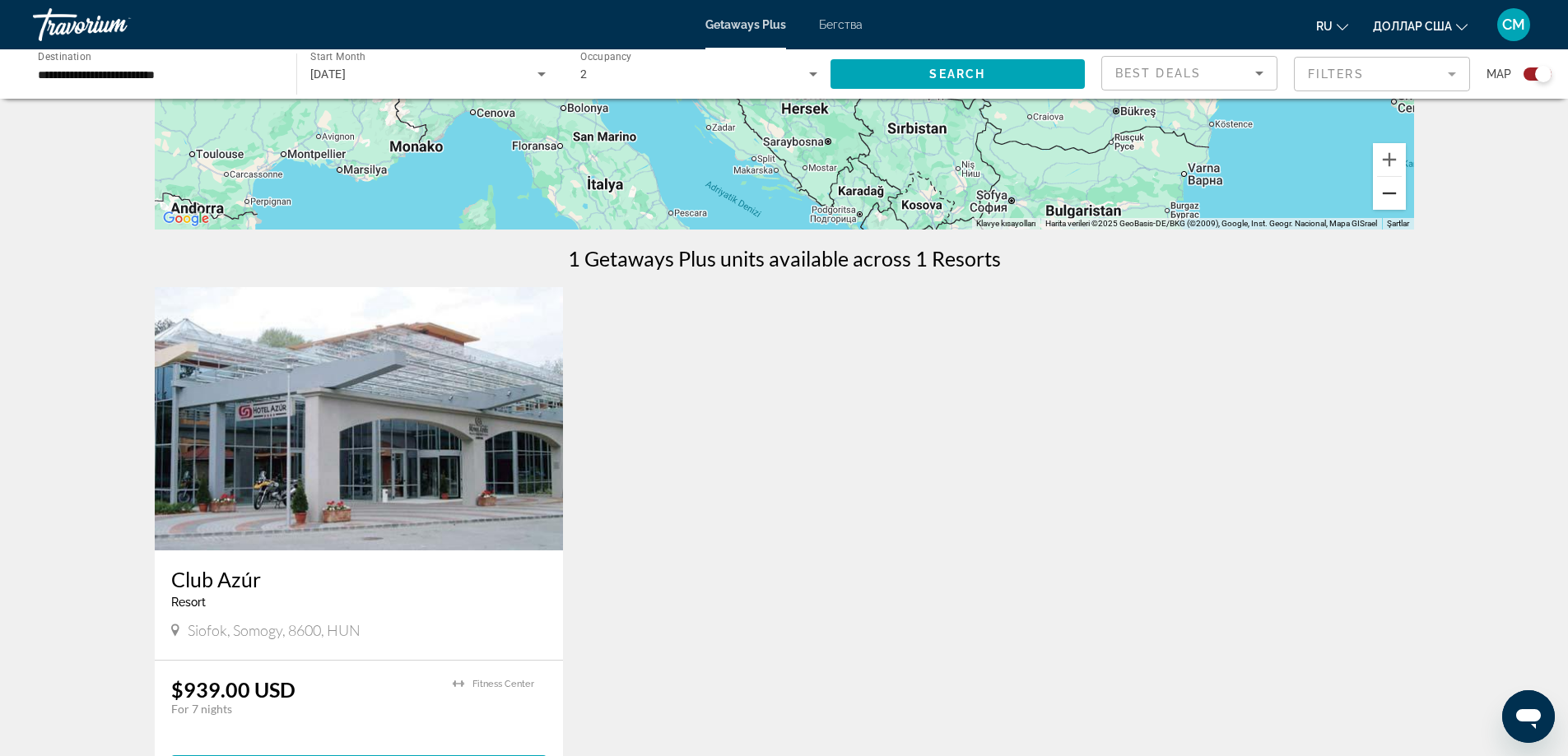
scroll to position [329, 0]
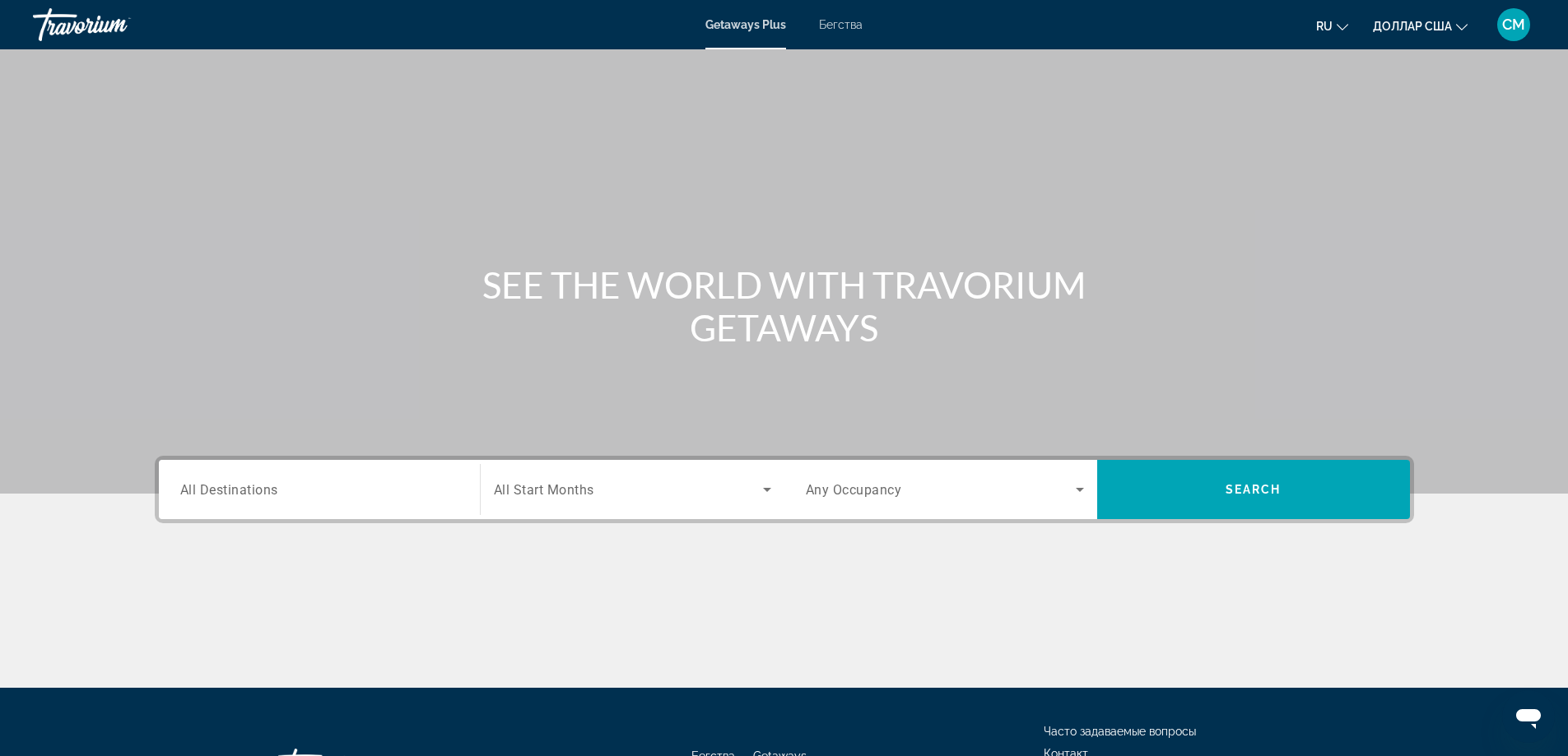
click at [1398, 26] on font "доллар США" at bounding box center [1412, 26] width 79 height 13
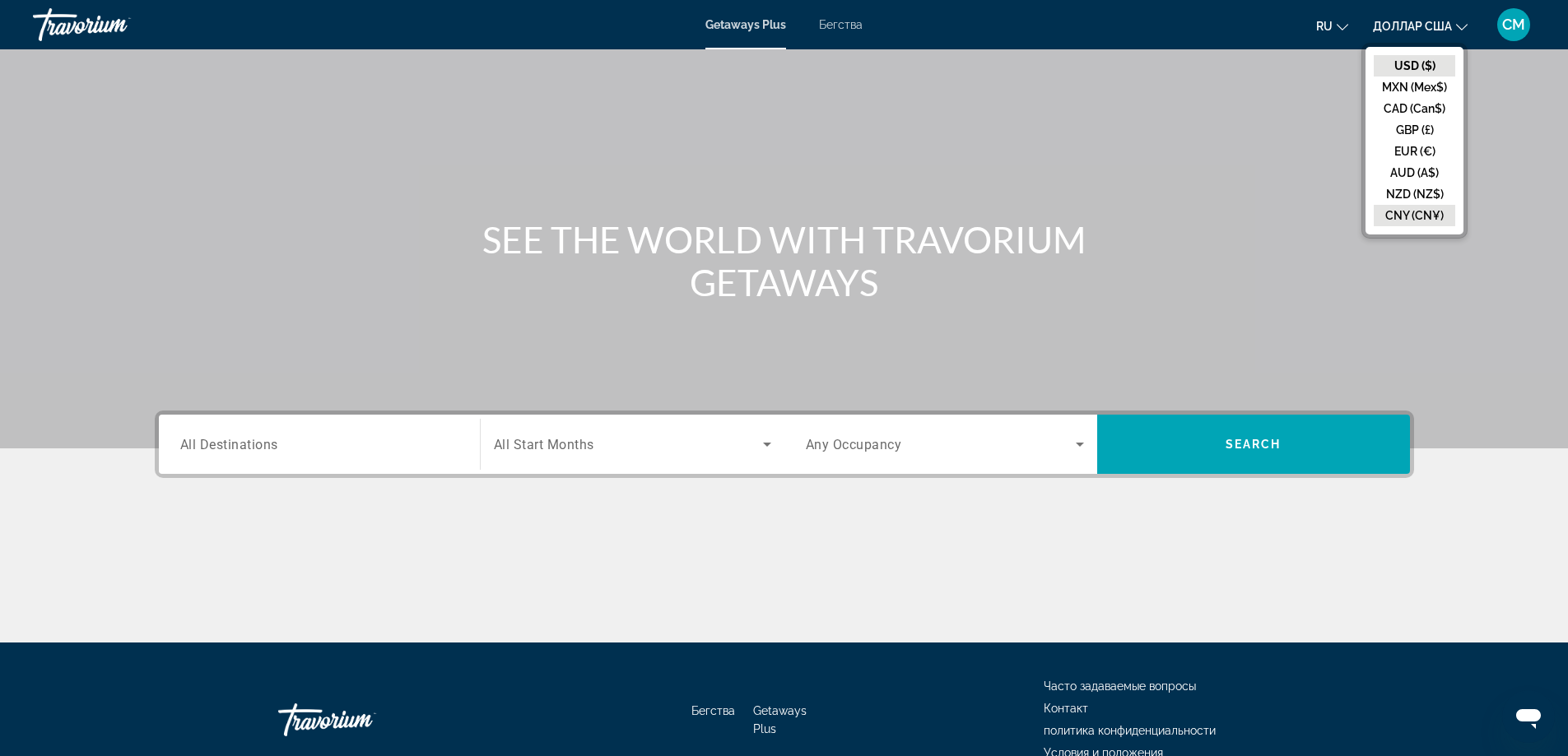
scroll to position [82, 0]
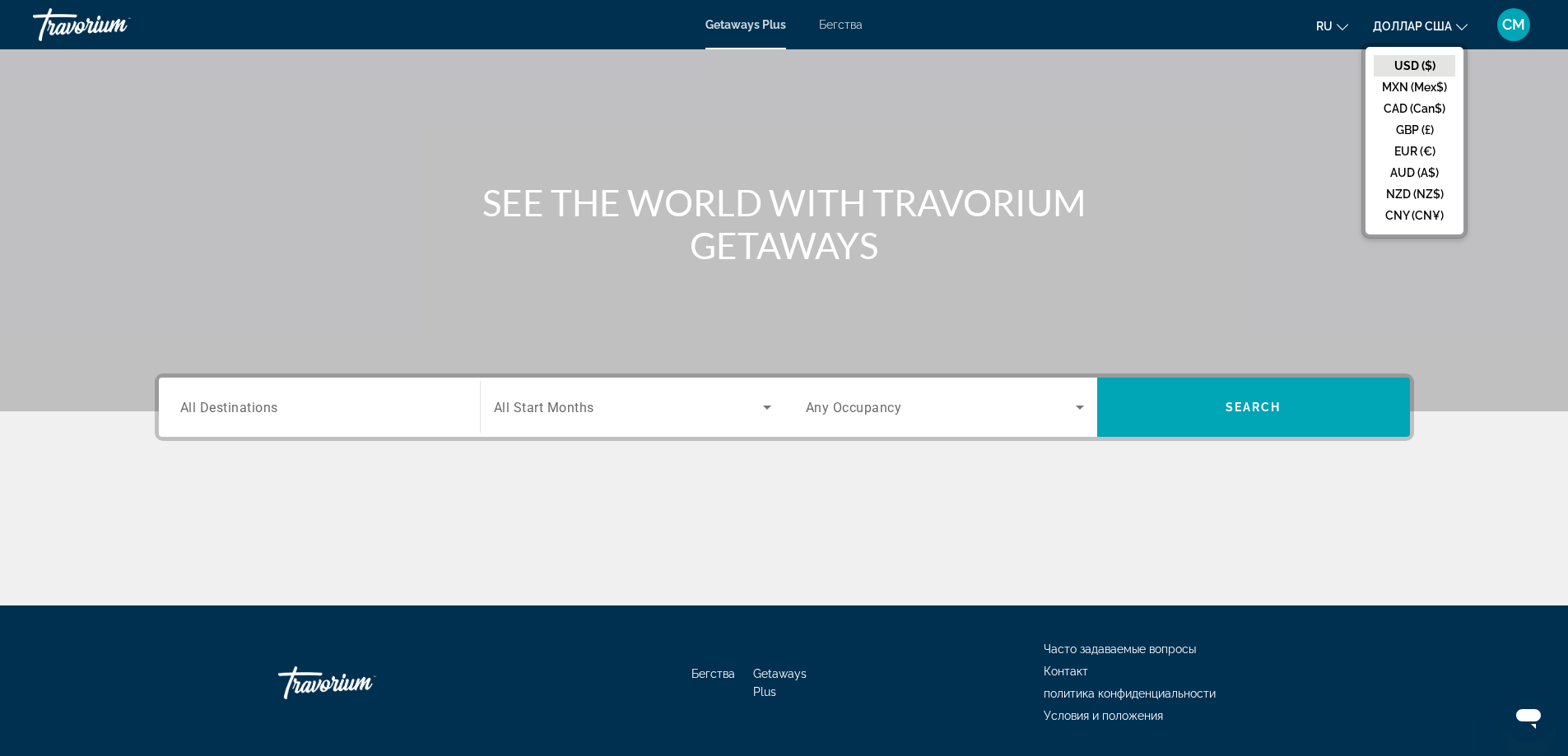
click at [1393, 60] on button "USD ($)" at bounding box center [1414, 66] width 81 height 21
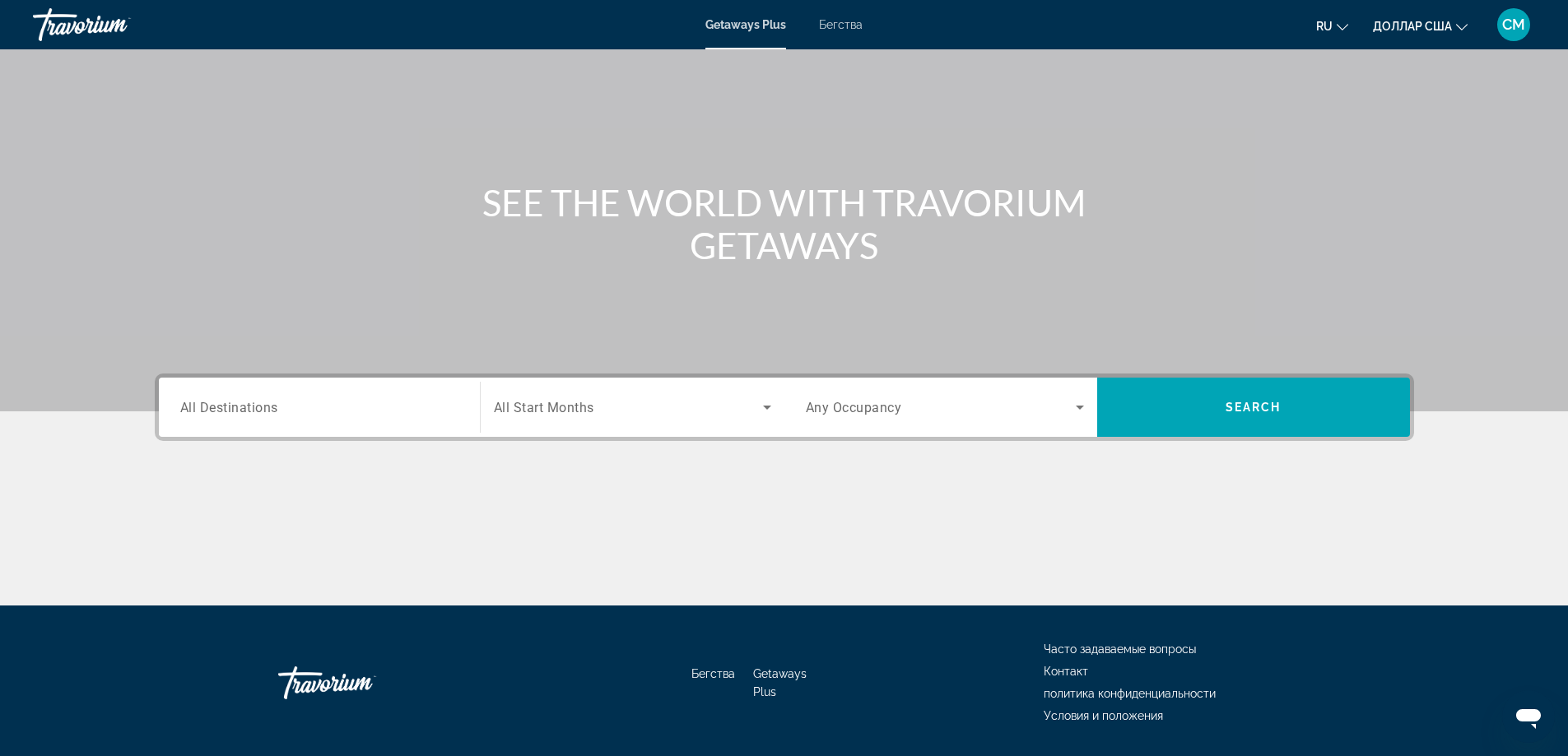
click at [844, 28] on font "Бегства" at bounding box center [841, 24] width 44 height 13
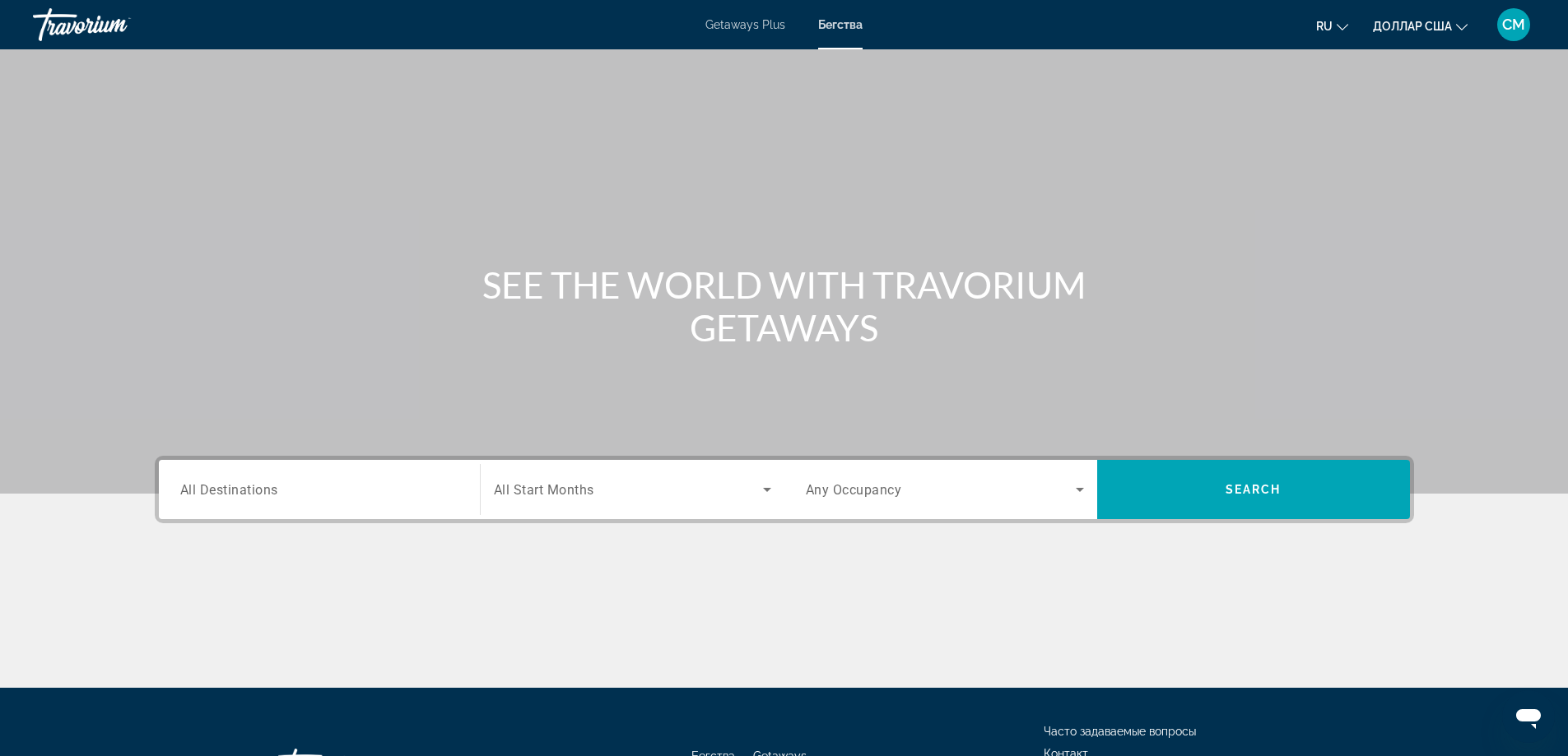
click at [244, 490] on span "All Destinations" at bounding box center [229, 490] width 98 height 16
click at [244, 490] on input "Destination All Destinations" at bounding box center [319, 491] width 278 height 20
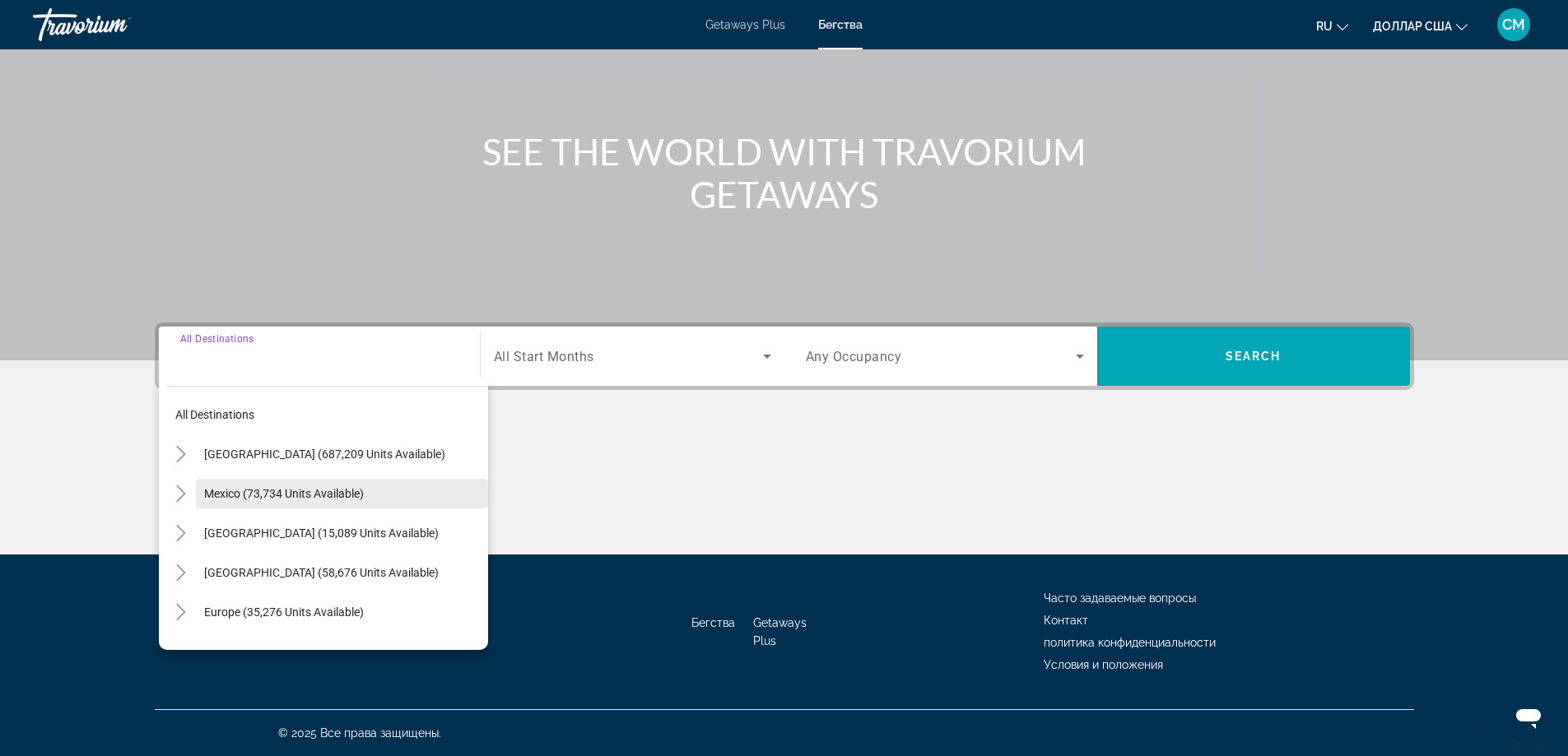
scroll to position [82, 0]
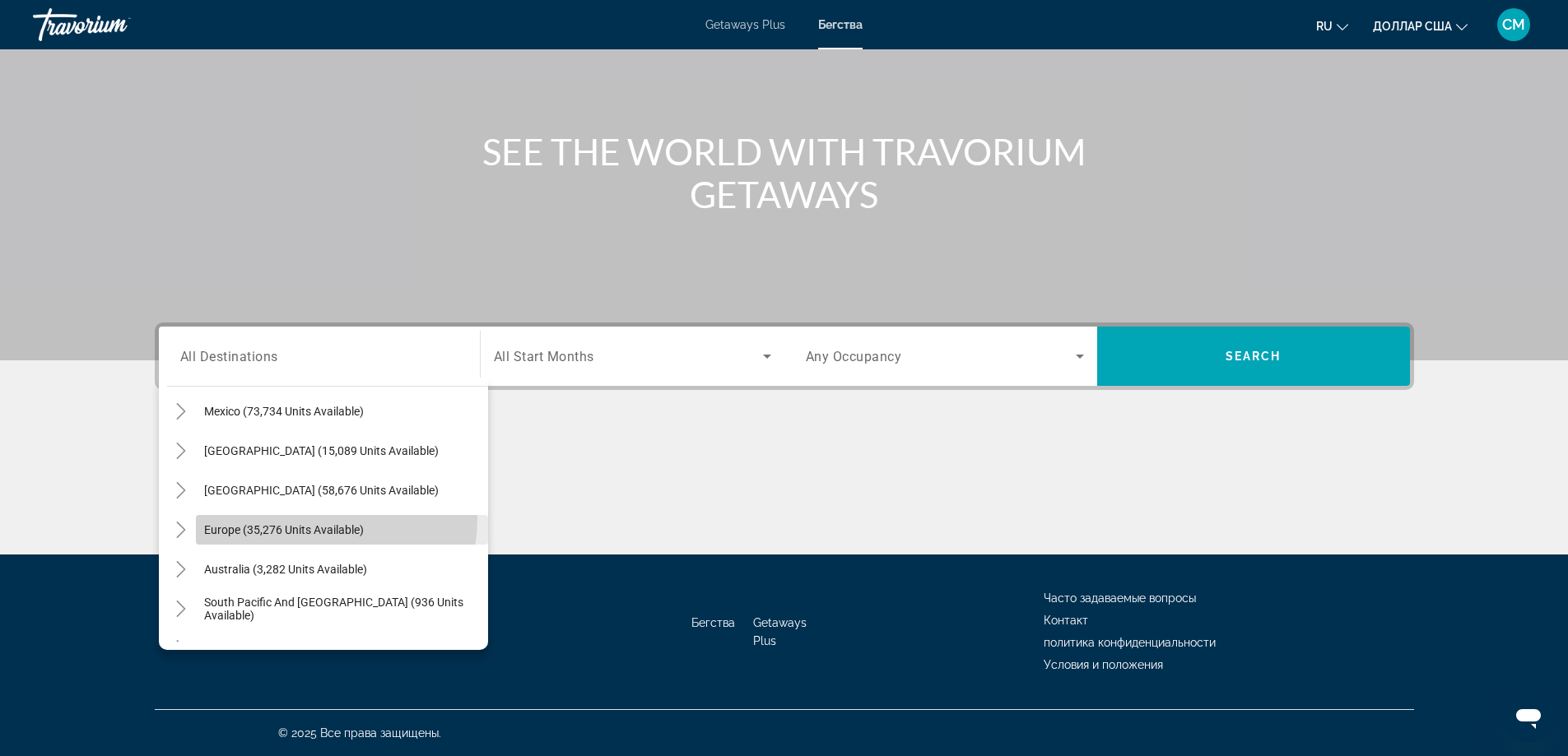
click at [328, 520] on span "Search widget" at bounding box center [342, 530] width 292 height 39
type input "**********"
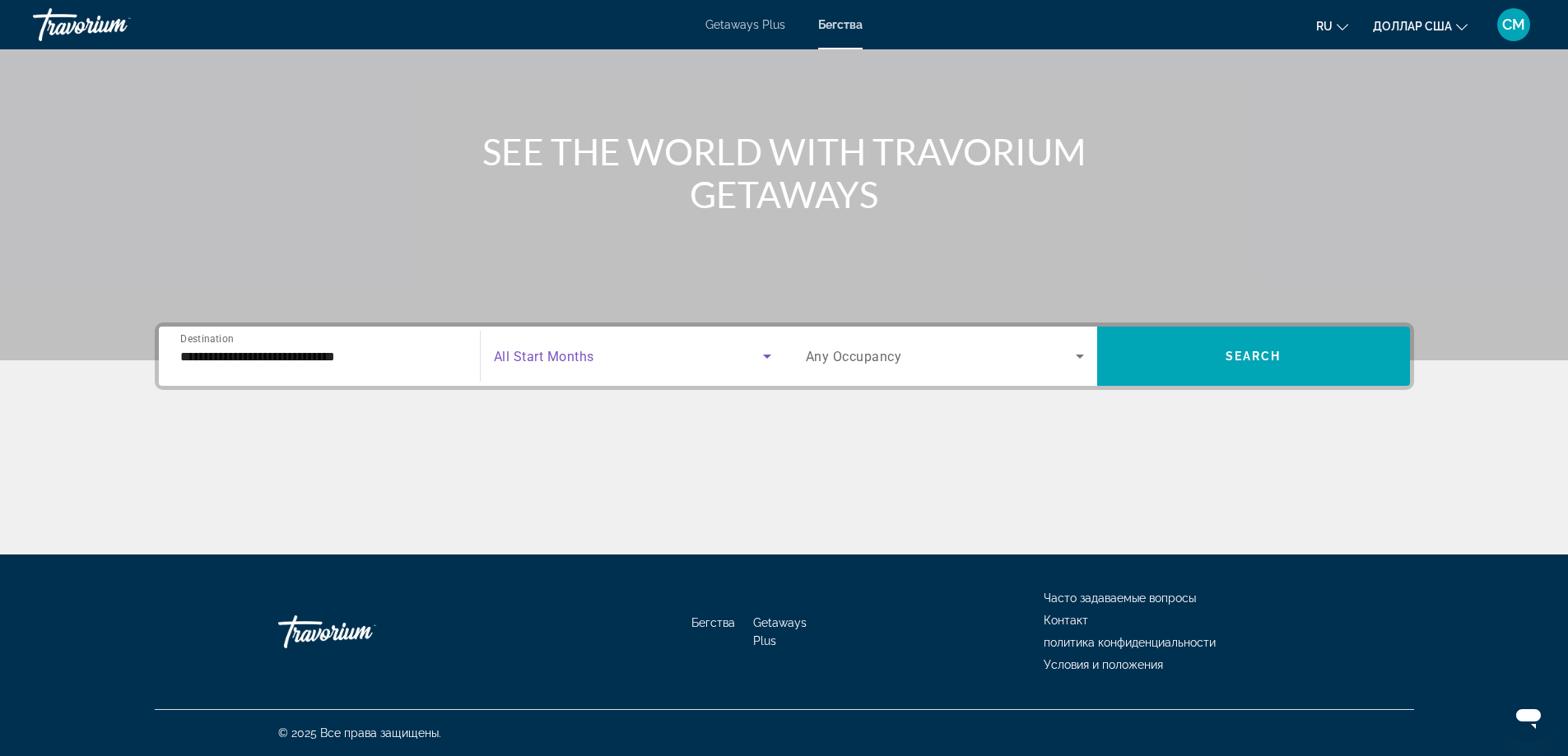
click at [622, 362] on span "Search widget" at bounding box center [629, 356] width 269 height 20
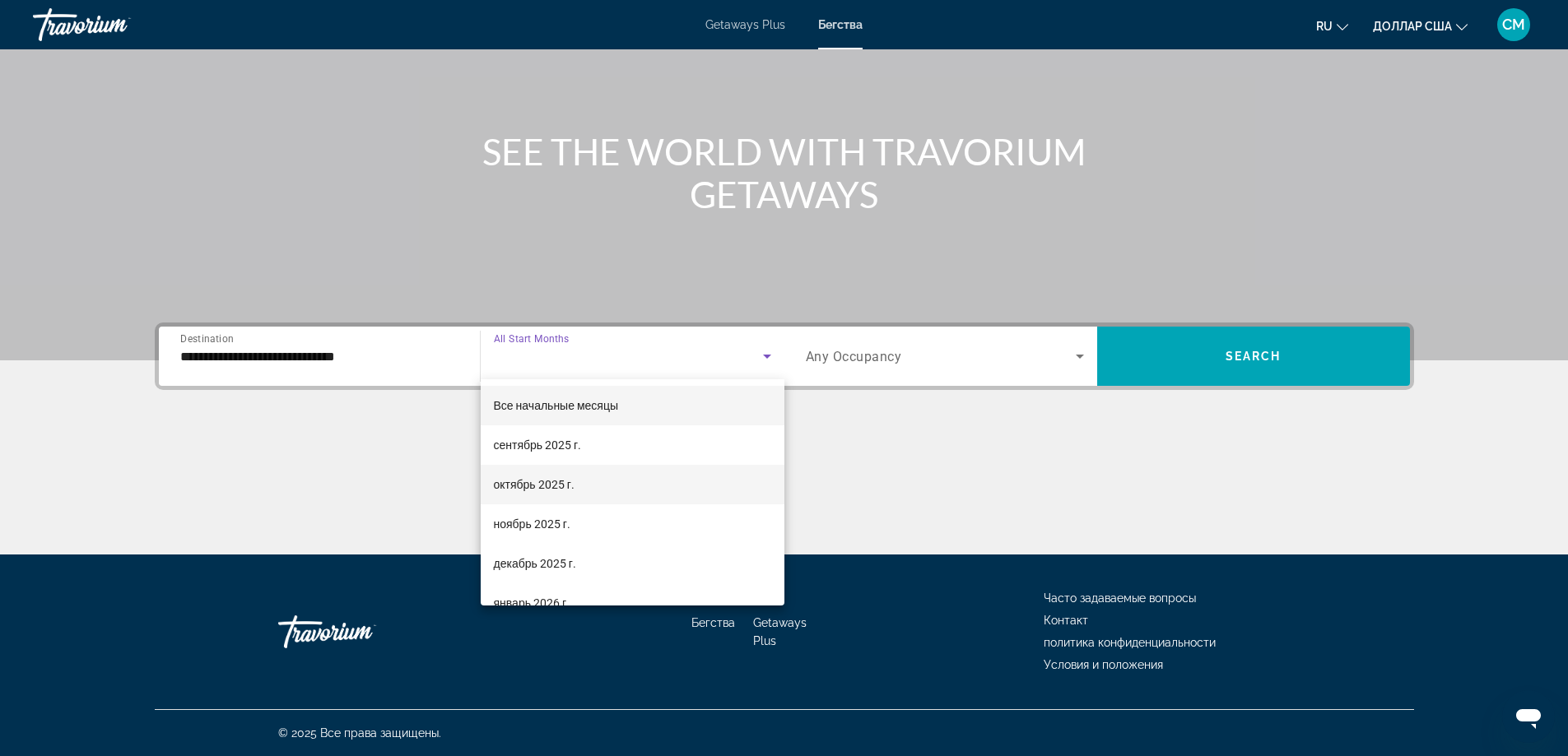
click at [588, 474] on mat-option "октябрь 2025 г." at bounding box center [632, 484] width 304 height 39
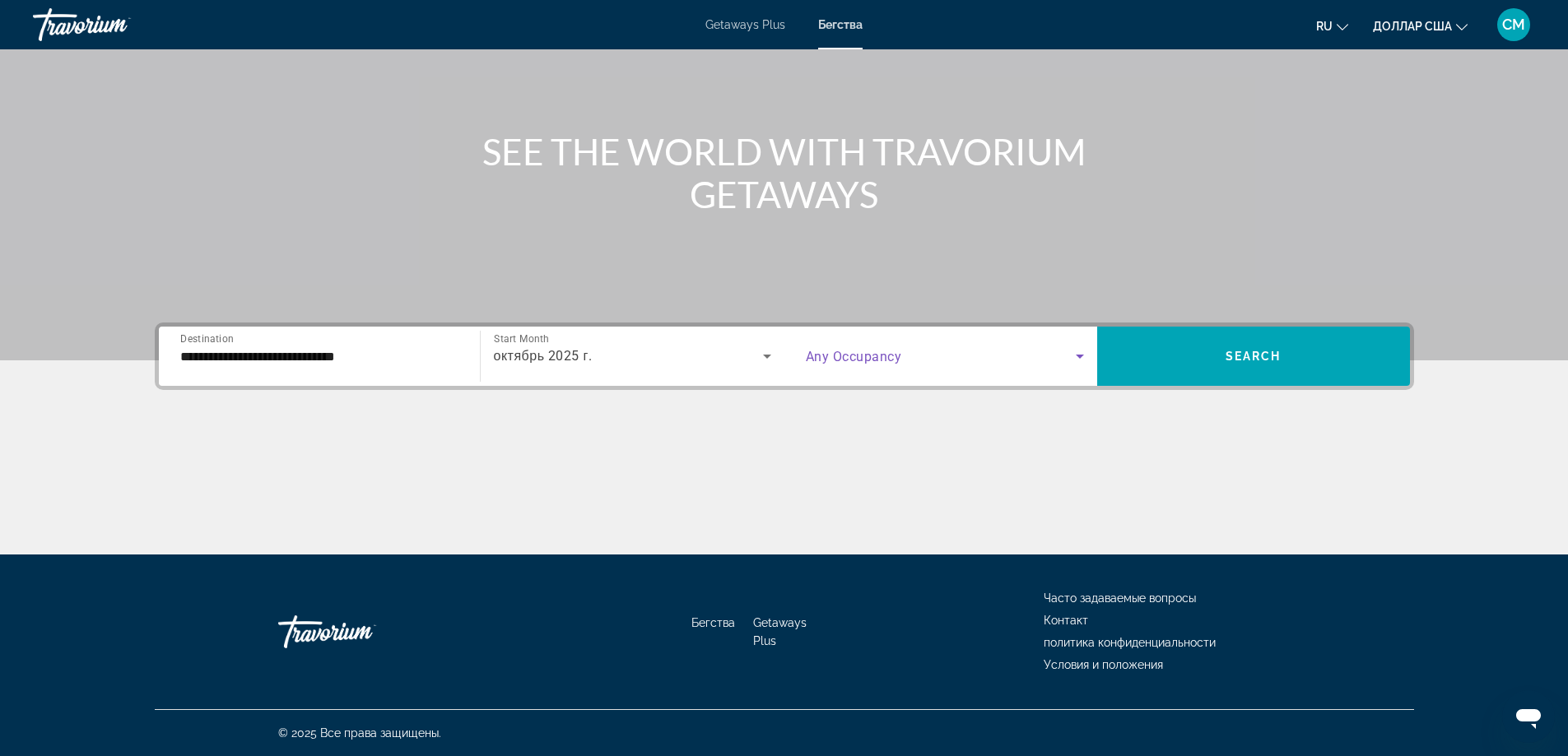
click at [955, 363] on span "Search widget" at bounding box center [940, 356] width 270 height 20
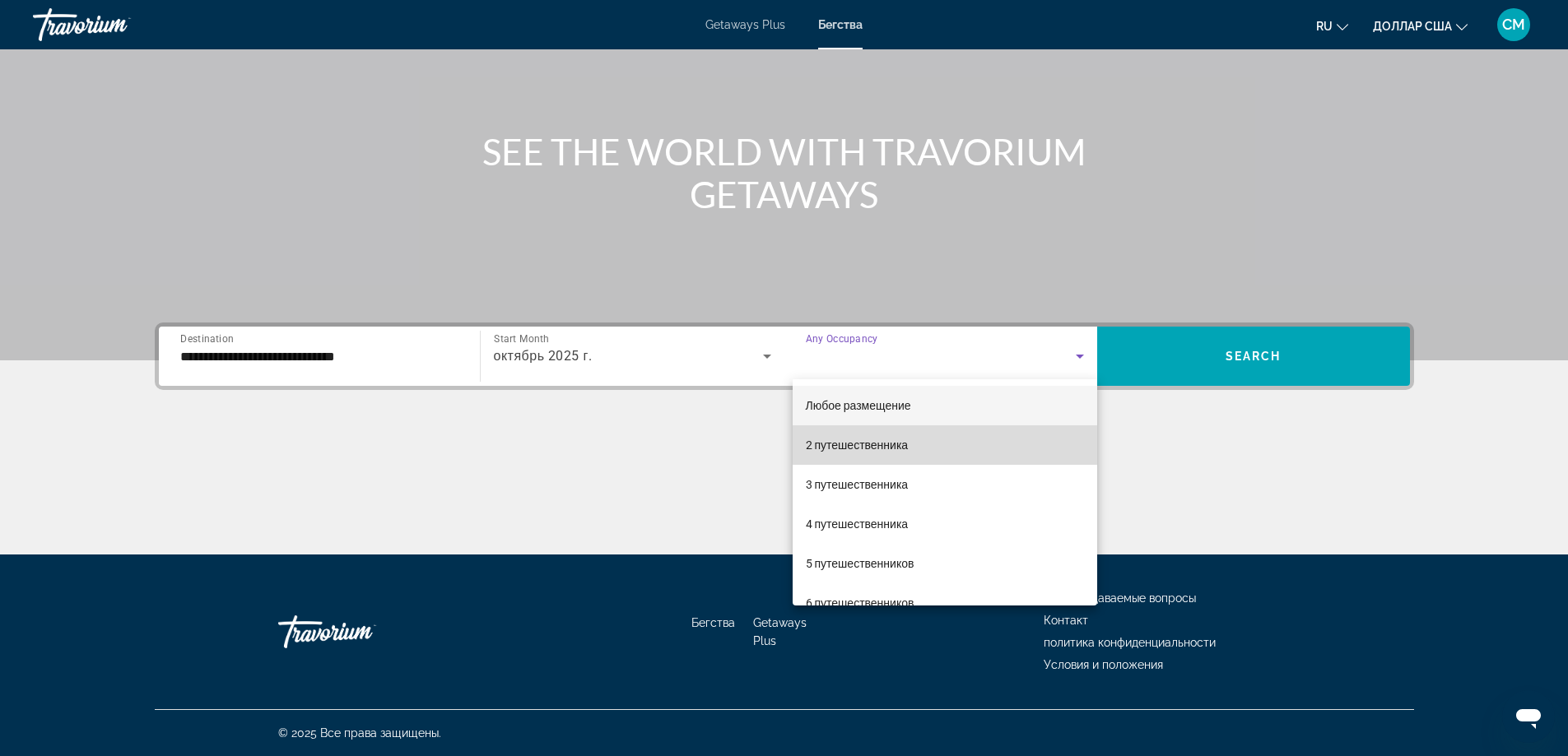
click at [950, 440] on mat-option "2 путешественника" at bounding box center [945, 445] width 305 height 39
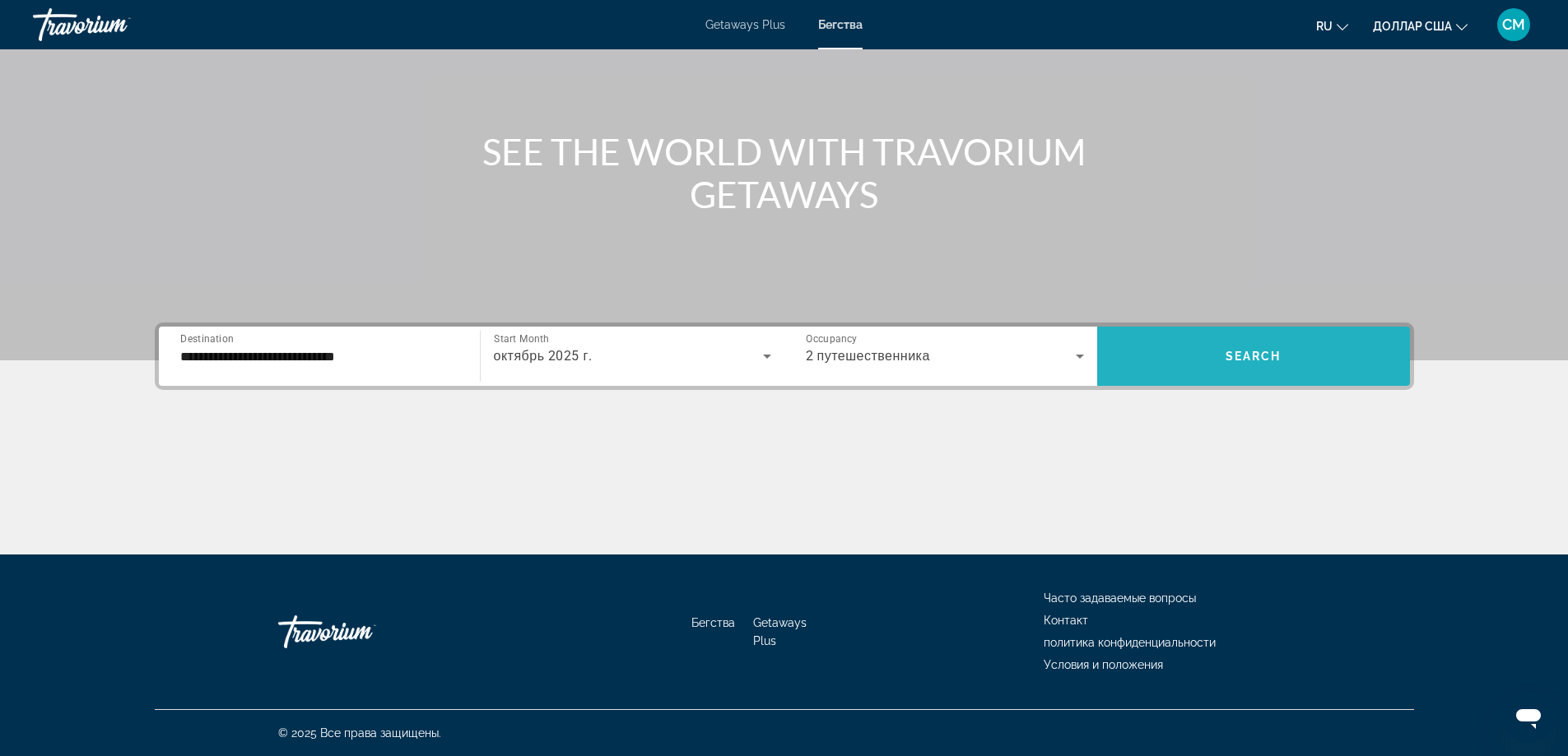
click at [1196, 353] on span "Search widget" at bounding box center [1253, 356] width 313 height 39
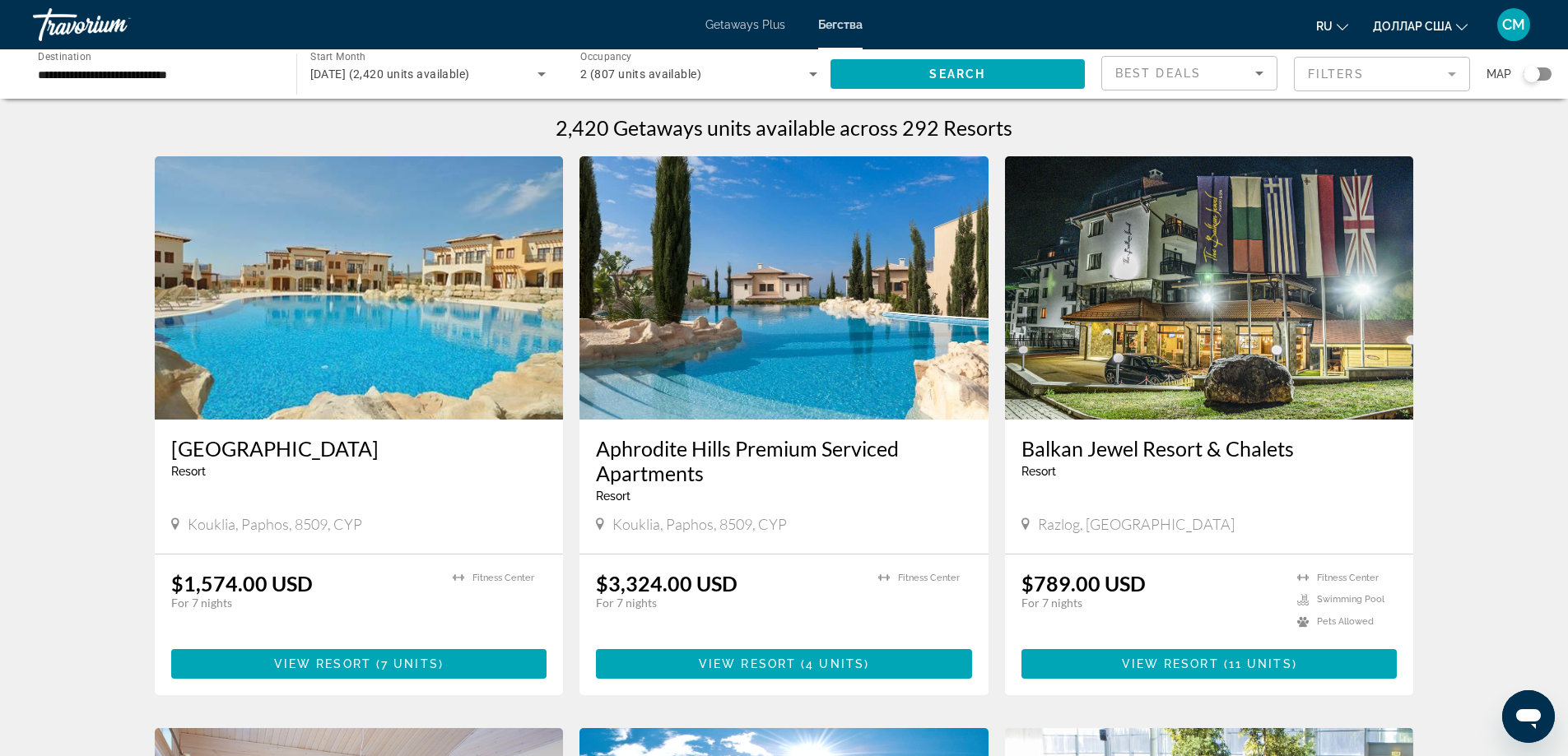
click at [74, 23] on div "Травориум" at bounding box center [115, 25] width 165 height 43
